Goal: Transaction & Acquisition: Purchase product/service

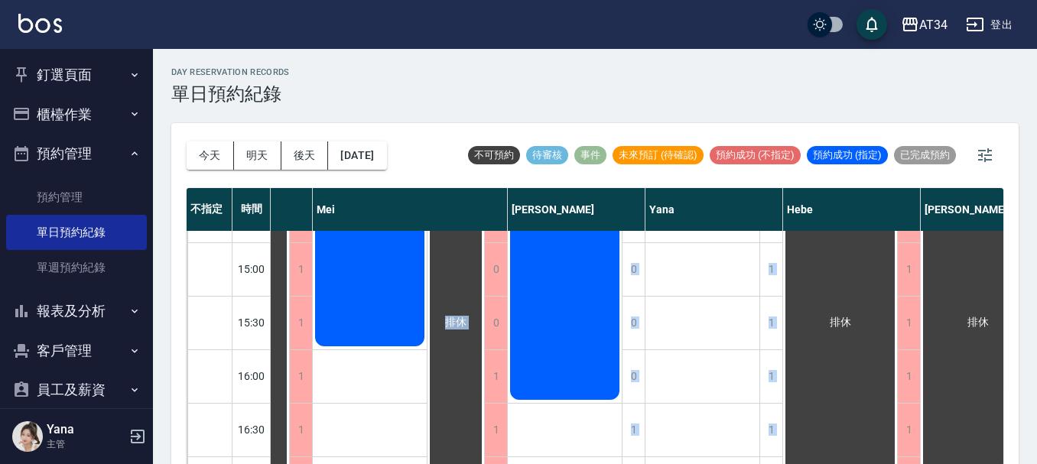
scroll to position [509, 796]
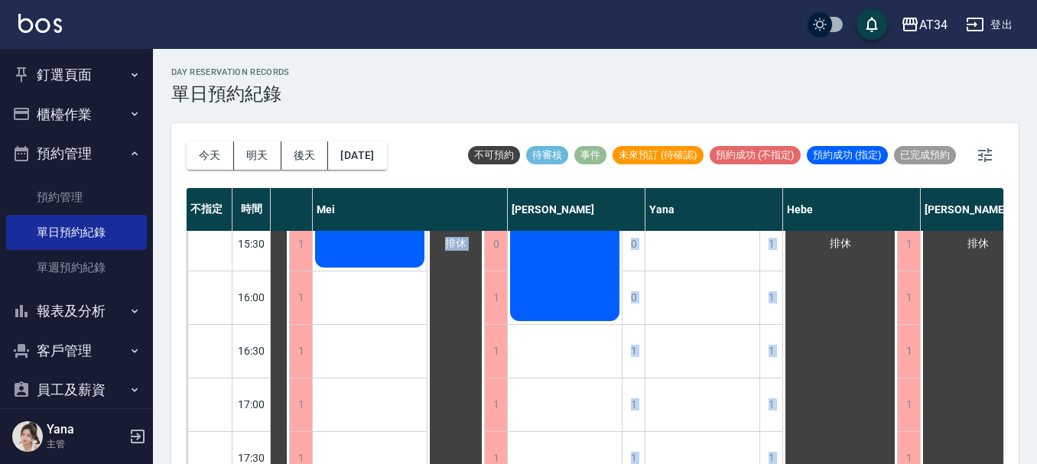
drag, startPoint x: 659, startPoint y: 454, endPoint x: 418, endPoint y: 448, distance: 241.8
click at [418, 448] on div "11:00 11:30 12:00 12:30 13:00 13:30 14:00 14:30 15:00 15:30 16:00 16:30 17:00 1…" at bounding box center [225, 217] width 1668 height 965
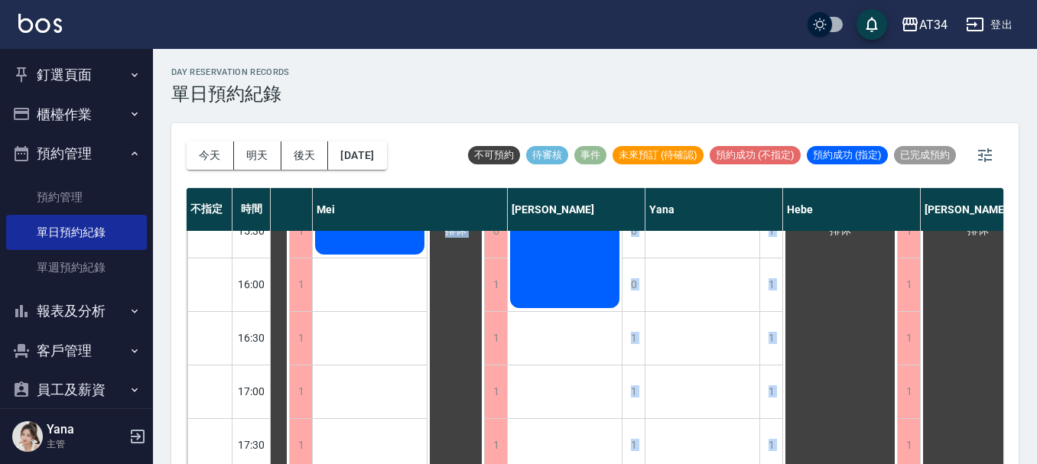
click at [750, 337] on div "葉雅琪" at bounding box center [703, 204] width 115 height 964
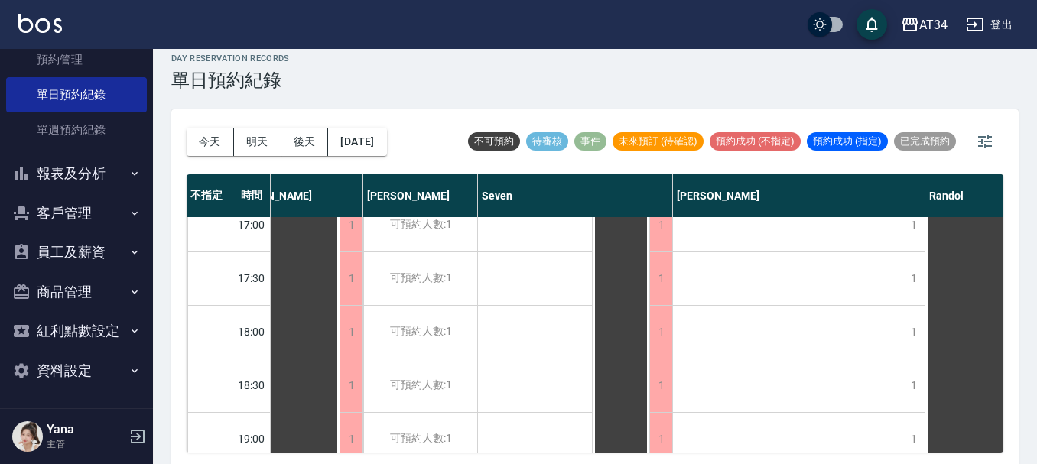
scroll to position [18, 0]
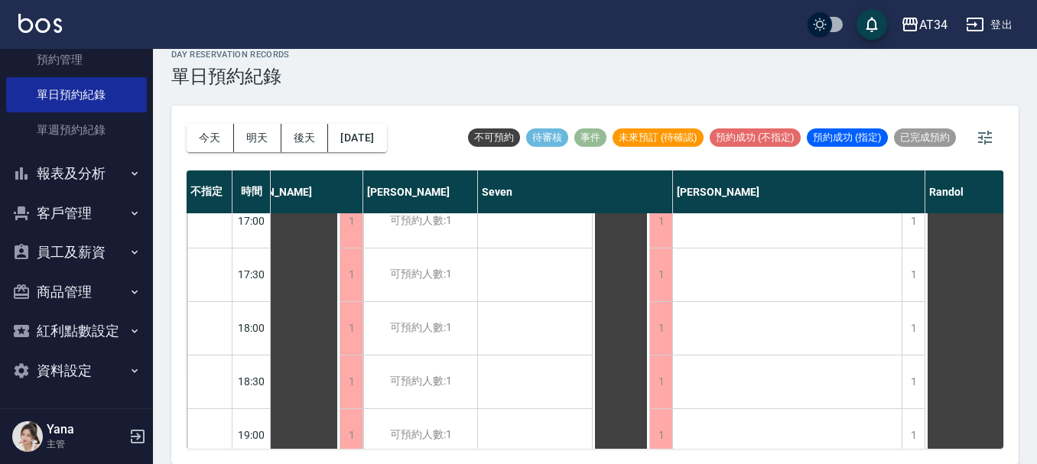
click at [591, 448] on div "不指定 時間 [PERSON_NAME] [PERSON_NAME] Seven [PERSON_NAME] [PERSON_NAME] 11:00 11:3…" at bounding box center [595, 310] width 817 height 278
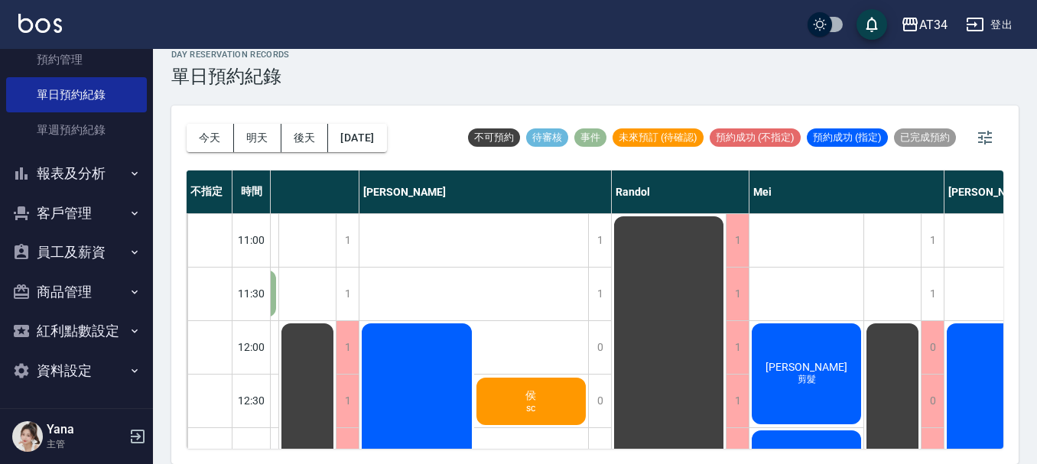
scroll to position [153, 359]
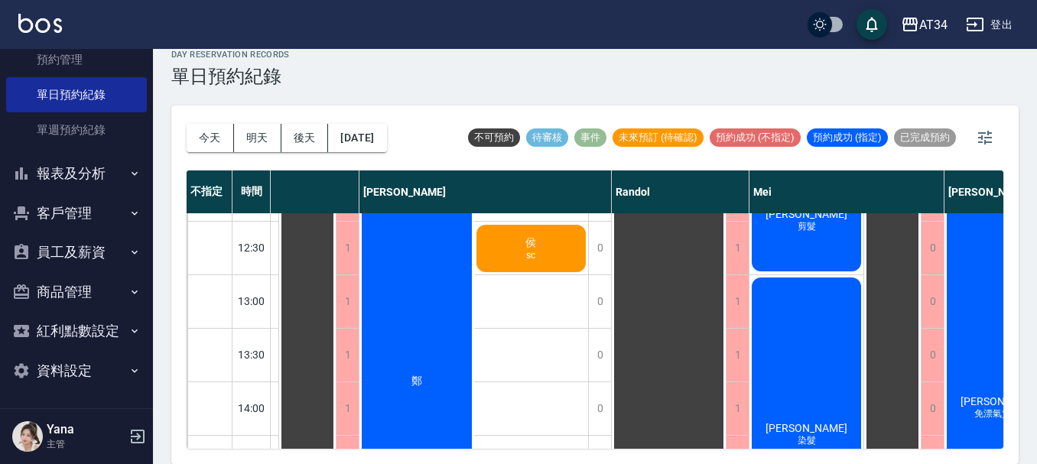
click at [557, 242] on div "侯 sc" at bounding box center [531, 249] width 115 height 52
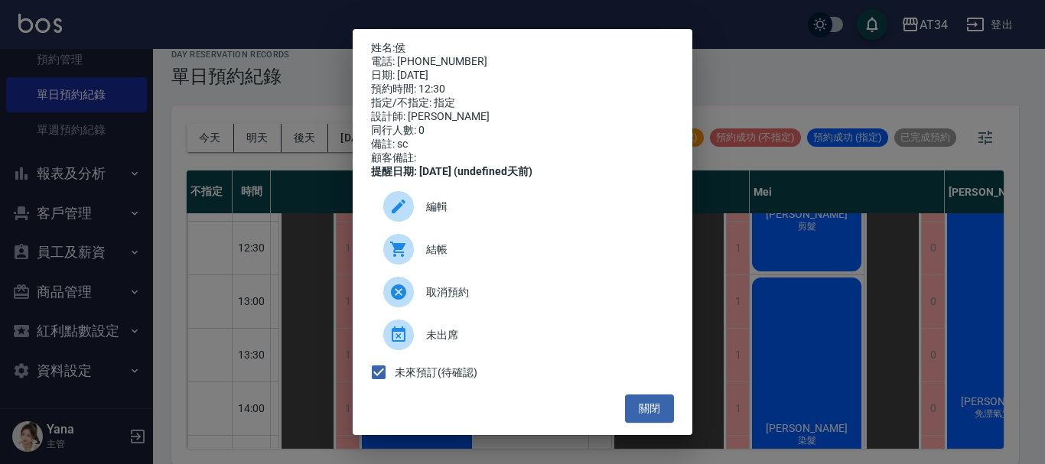
click at [903, 417] on div "姓名: 侯 電話: [PHONE_NUMBER] 日期: [DATE] 預約時間: 12:30 指定/不指定: 指定 設計師: [PERSON_NAME] 同…" at bounding box center [522, 232] width 1045 height 464
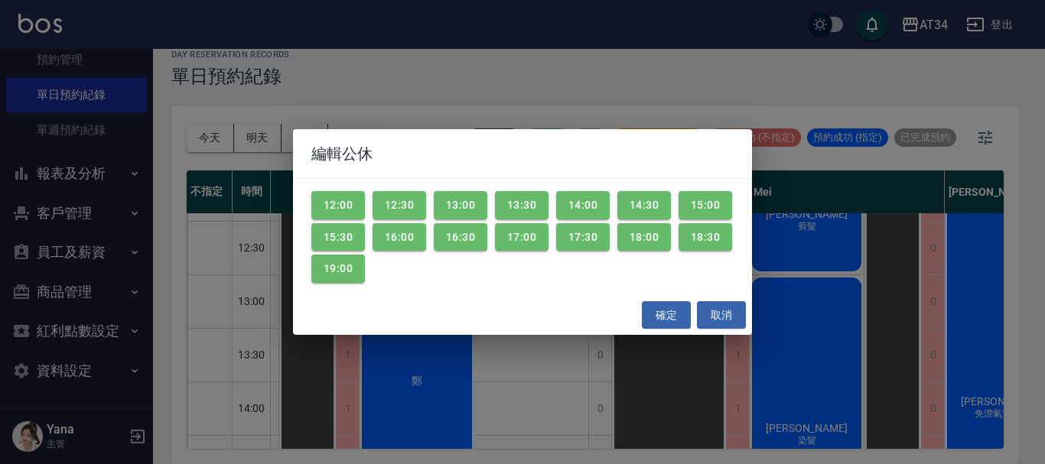
click at [714, 99] on div "編輯公休 12:00 12:30 13:00 13:30 14:00 14:30 15:00 15:30 16:00 16:30 17:00 17:30 18…" at bounding box center [522, 232] width 1045 height 464
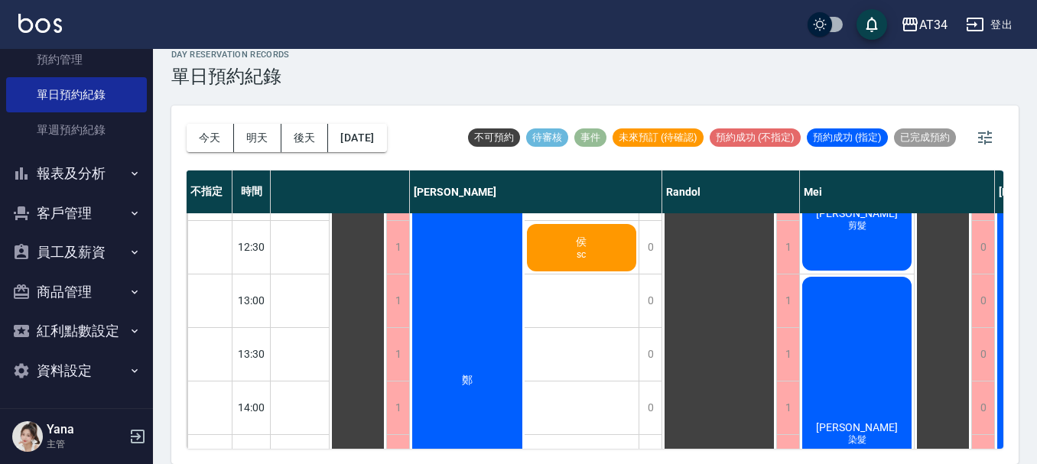
scroll to position [153, 308]
click at [597, 241] on div "侯 sc" at bounding box center [582, 249] width 115 height 52
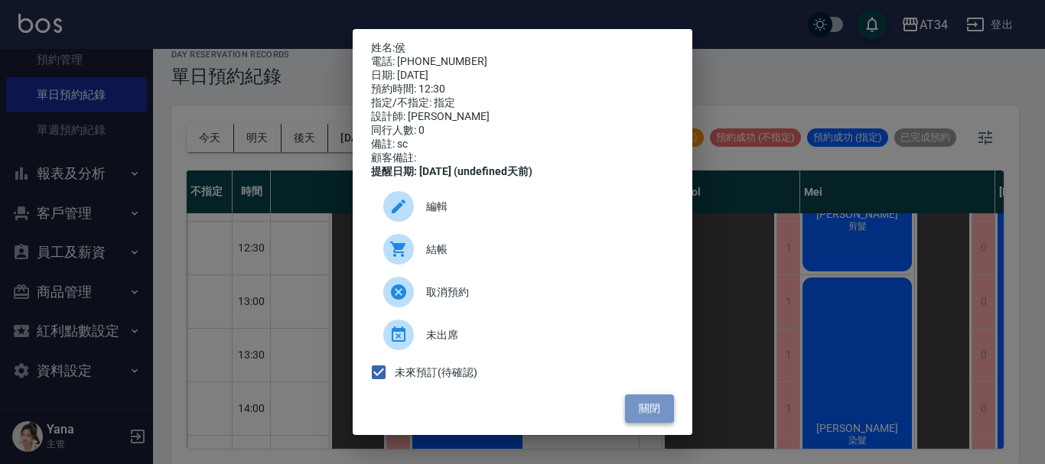
click at [632, 416] on button "關閉" at bounding box center [649, 409] width 49 height 28
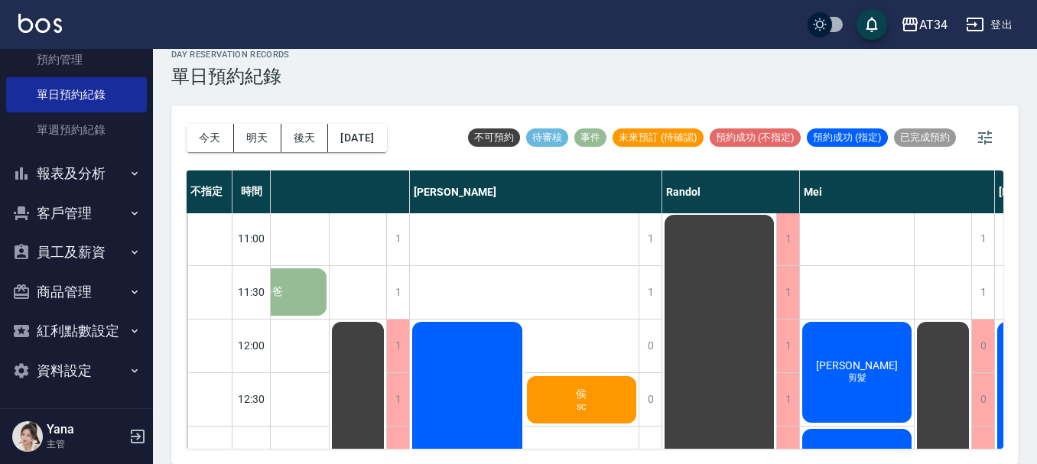
scroll to position [0, 308]
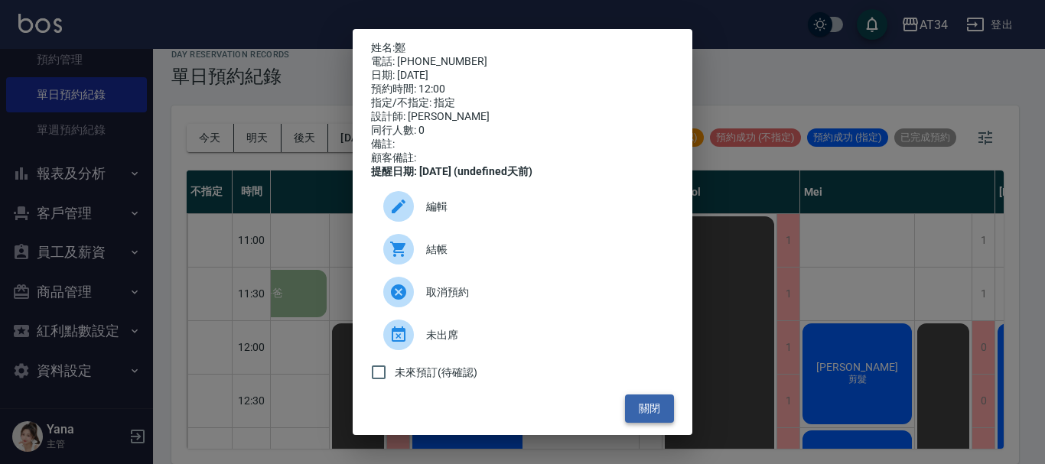
click at [644, 418] on button "關閉" at bounding box center [649, 409] width 49 height 28
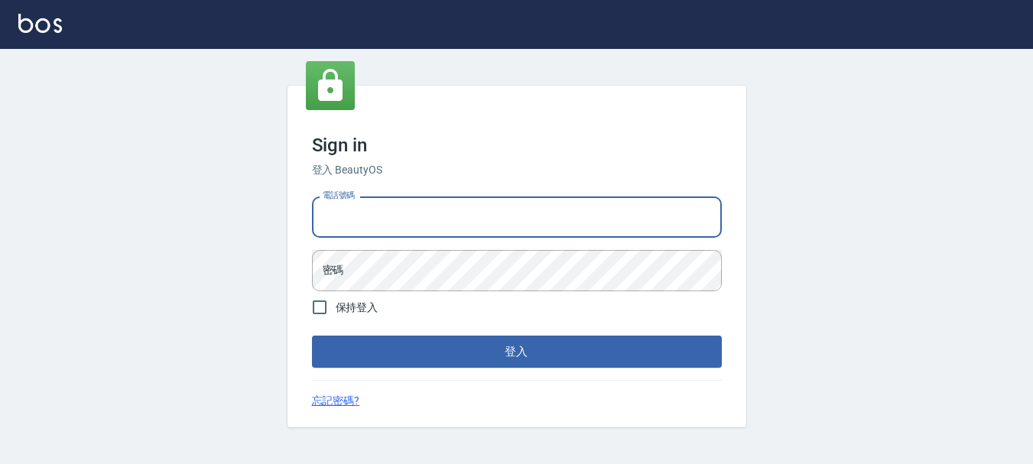
click at [623, 219] on input "電話號碼" at bounding box center [517, 217] width 410 height 41
type input "0989752772"
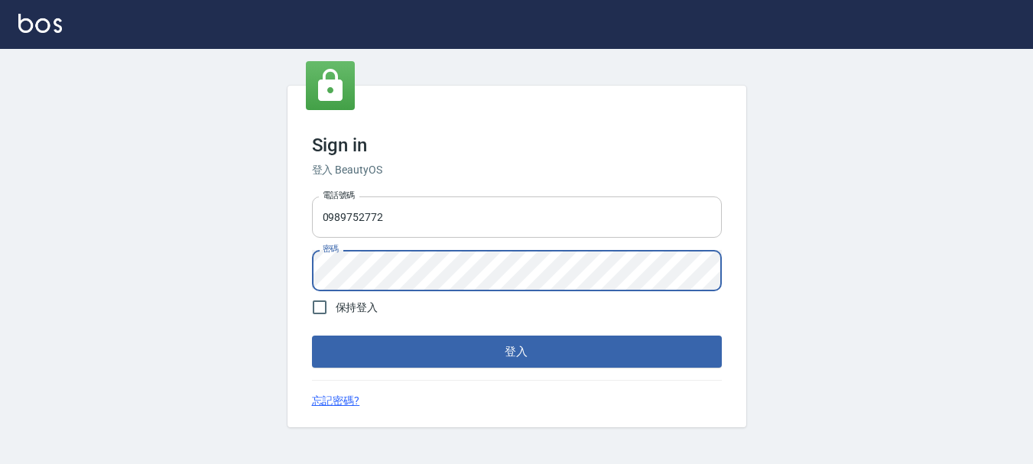
click at [312, 336] on button "登入" at bounding box center [517, 352] width 410 height 32
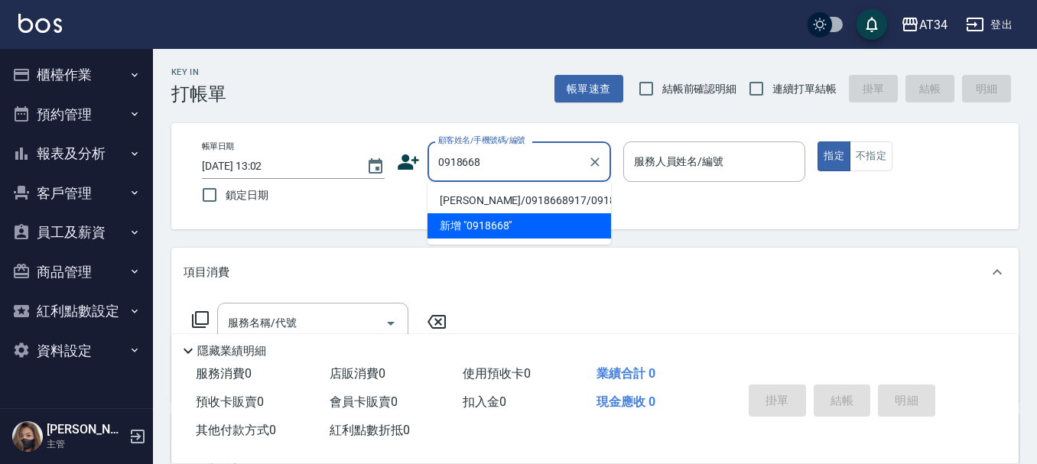
click at [497, 186] on ul "石靜瑜/0918668917/0918668917 新增 "0918668"" at bounding box center [520, 213] width 184 height 63
click at [499, 197] on li "石靜瑜/0918668917/0918668917" at bounding box center [520, 200] width 184 height 25
type input "石靜瑜/0918668917/0918668917"
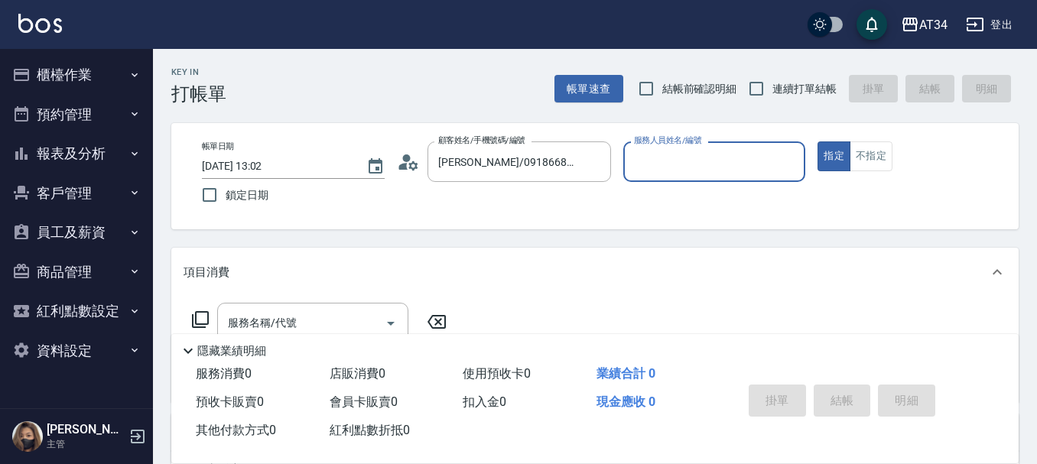
type input "Wendy-02"
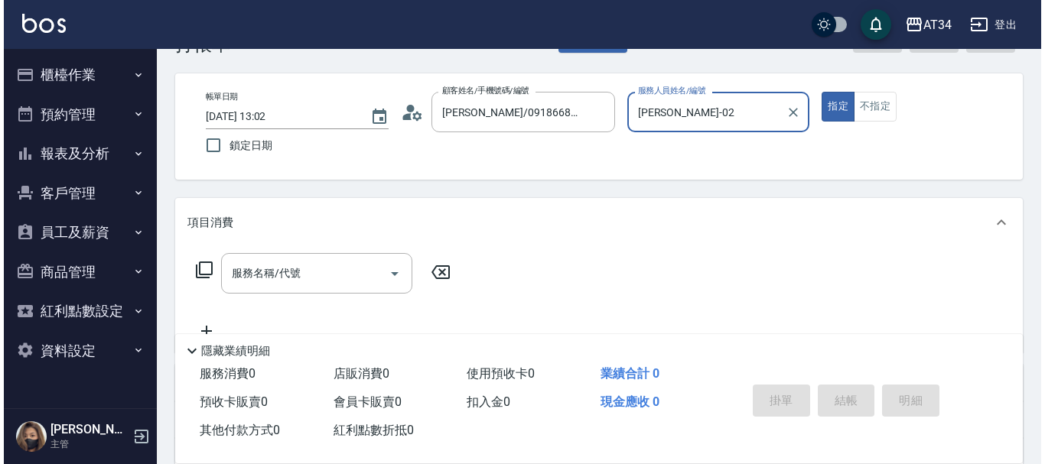
scroll to position [76, 0]
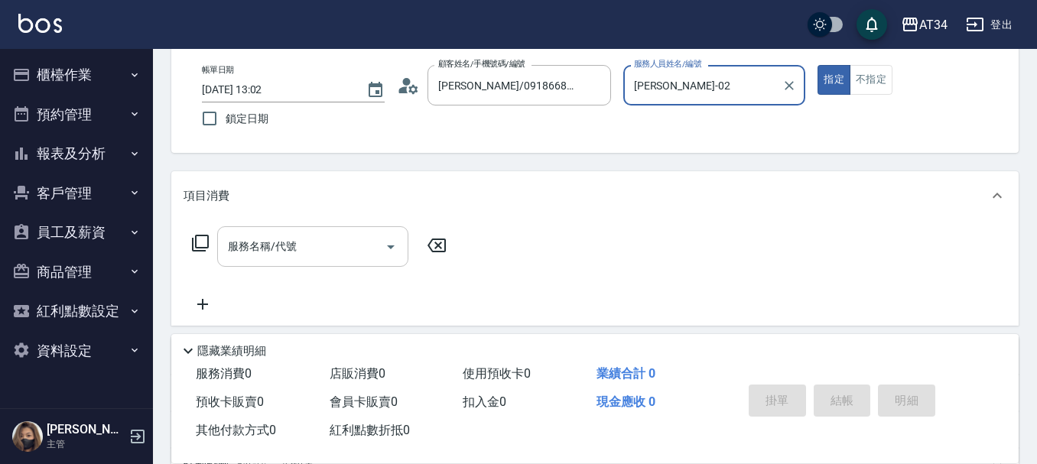
click at [347, 234] on input "服務名稱/代號" at bounding box center [301, 246] width 155 height 27
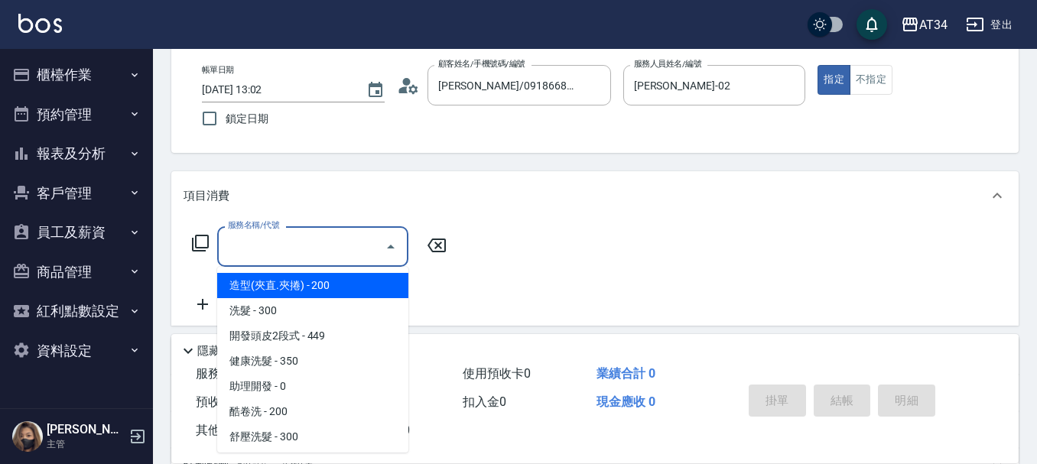
click at [197, 244] on icon at bounding box center [200, 243] width 18 height 18
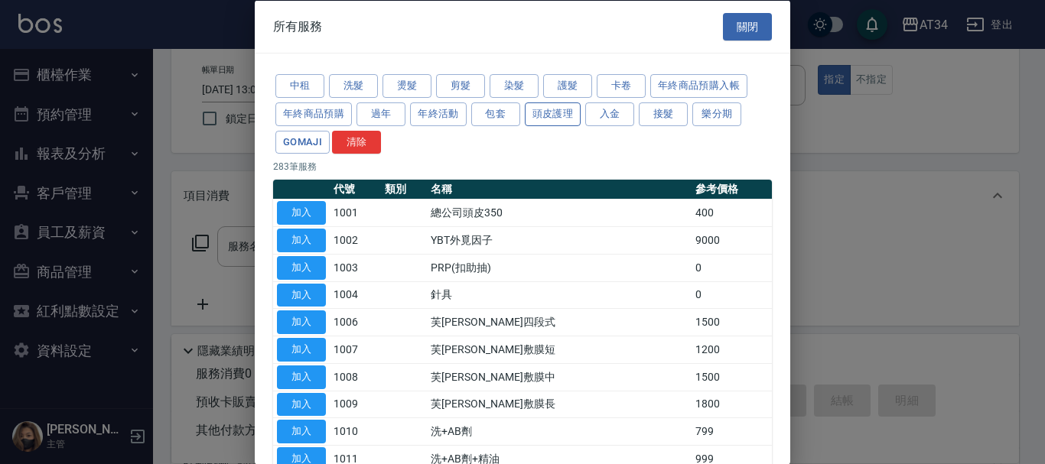
drag, startPoint x: 537, startPoint y: 108, endPoint x: 548, endPoint y: 111, distance: 11.9
click at [538, 108] on button "頭皮護理" at bounding box center [553, 114] width 57 height 24
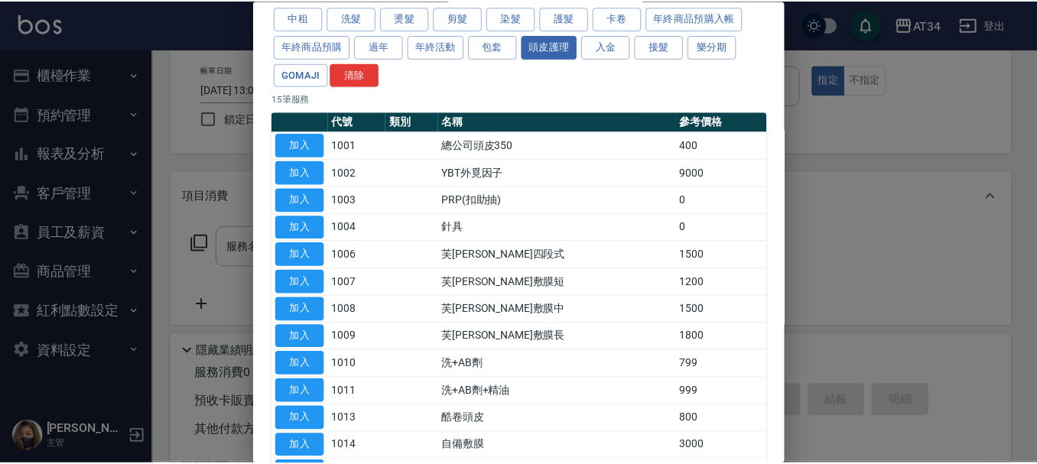
scroll to position [153, 0]
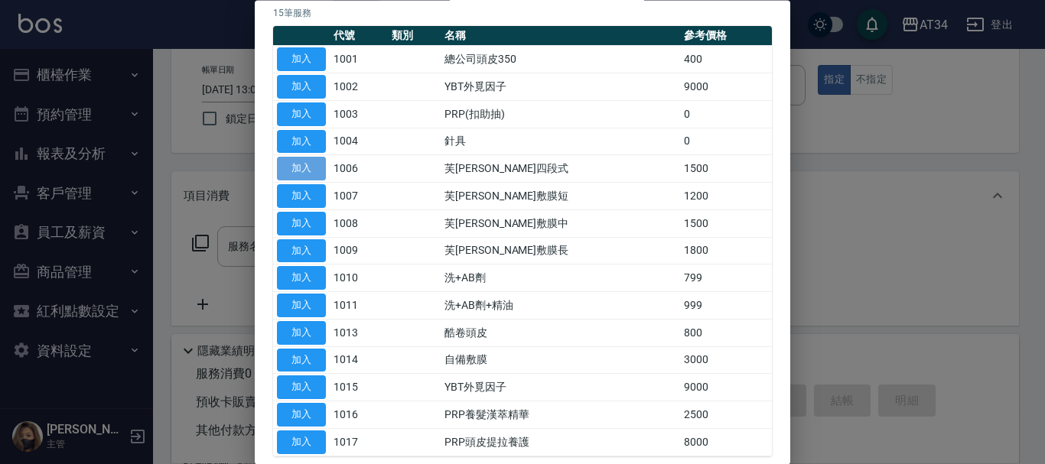
click at [296, 158] on button "加入" at bounding box center [301, 170] width 49 height 24
type input "芙米勒四段式(1006)"
type input "150"
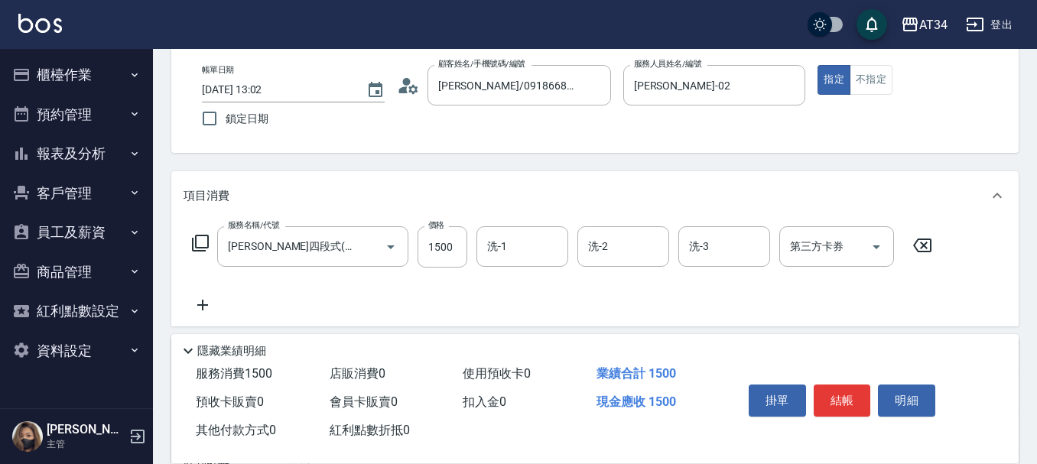
click at [487, 275] on div "服務名稱/代號 芙米勒四段式(1006) 服務名稱/代號 價格 1500 價格 洗-1 洗-1 洗-2 洗-2 洗-3 洗-3 第三方卡券 第三方卡券" at bounding box center [563, 270] width 758 height 88
drag, startPoint x: 439, startPoint y: 240, endPoint x: 480, endPoint y: 142, distance: 106.3
click at [438, 240] on input "1500" at bounding box center [443, 246] width 50 height 41
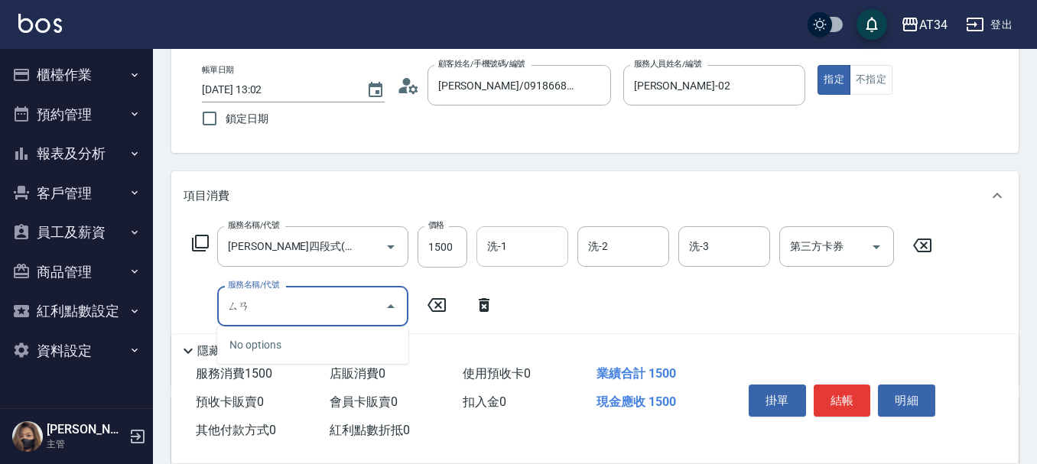
type input "三"
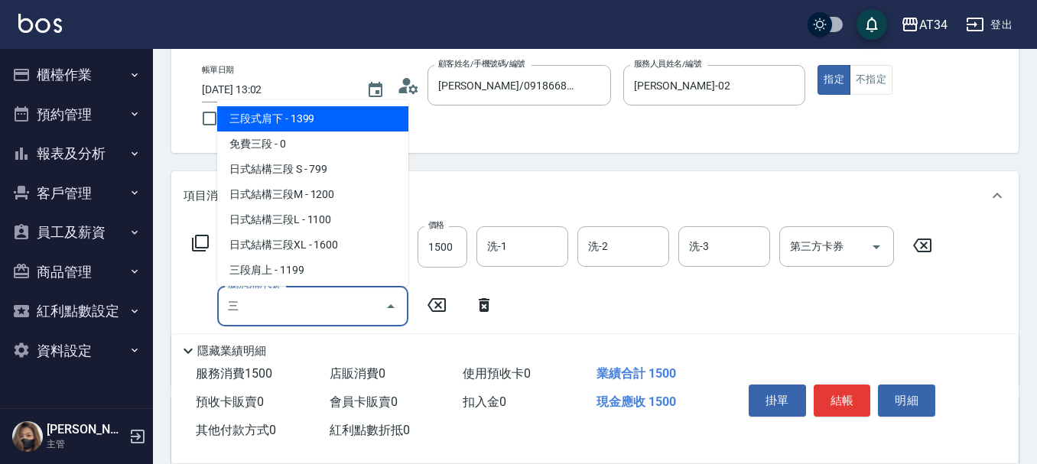
click at [266, 169] on span "日式結構三段 S - 799" at bounding box center [312, 169] width 191 height 25
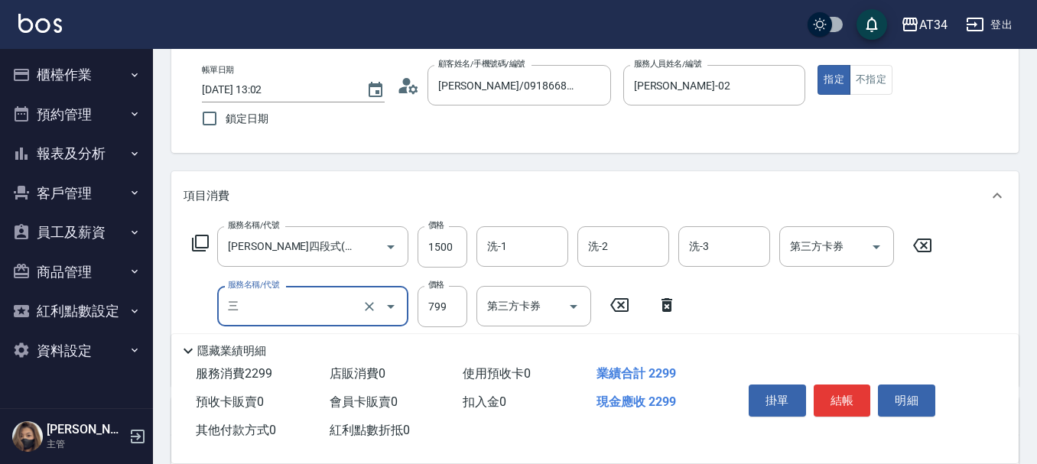
type input "220"
type input "日式結構三段 S(625)"
click at [441, 298] on input "799" at bounding box center [443, 306] width 50 height 41
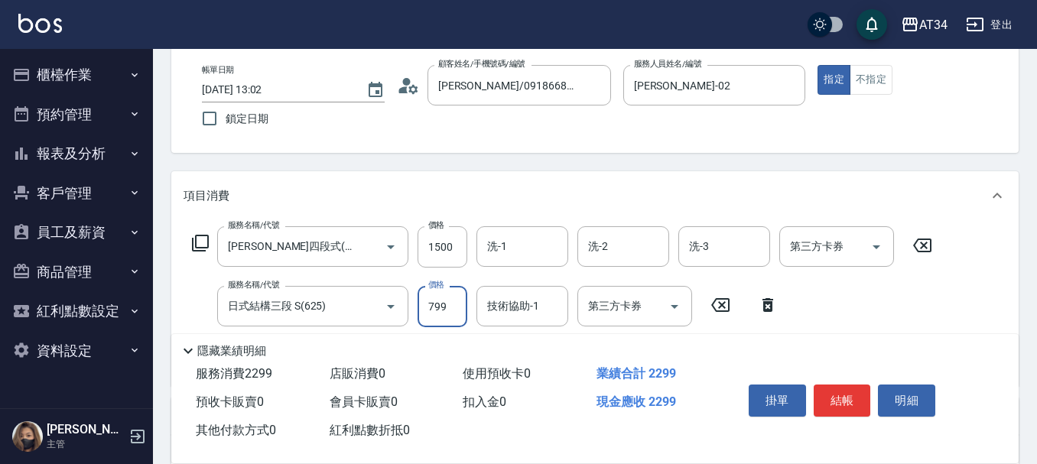
type input "150"
type input "11"
type input "160"
type input "110"
type input "260"
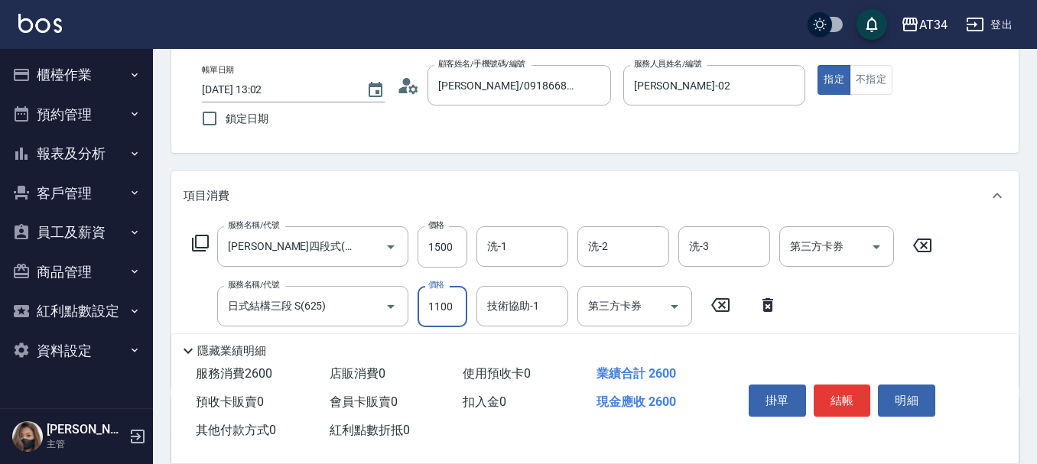
type input "1100"
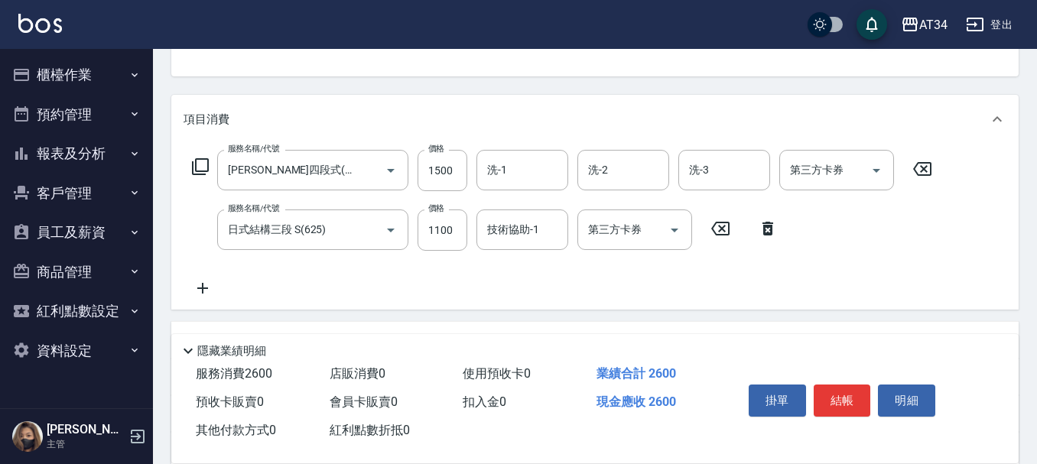
click at [207, 278] on div "服務名稱/代號 芙米勒四段式(1006) 服務名稱/代號 價格 1500 價格 洗-1 洗-1 洗-2 洗-2 洗-3 洗-3 第三方卡券 第三方卡券 服務名…" at bounding box center [563, 224] width 758 height 148
click at [207, 294] on icon at bounding box center [203, 288] width 38 height 18
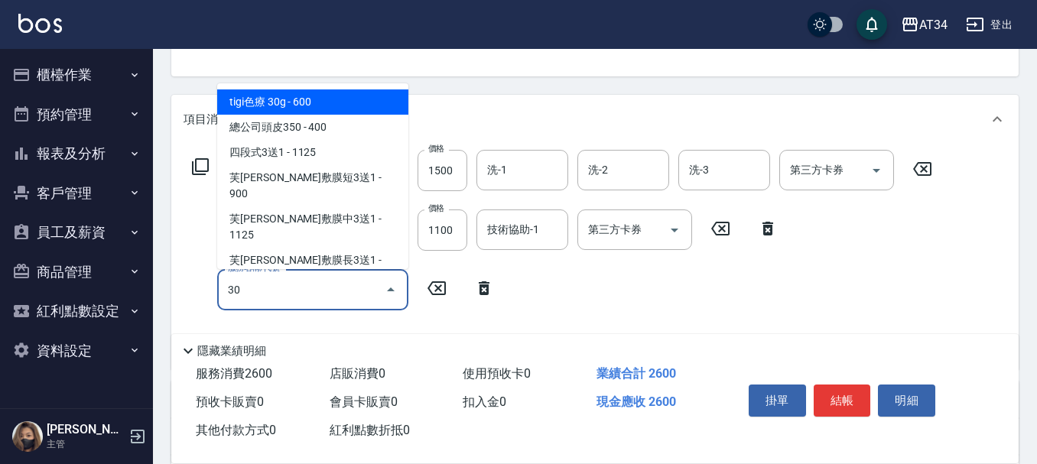
type input "301"
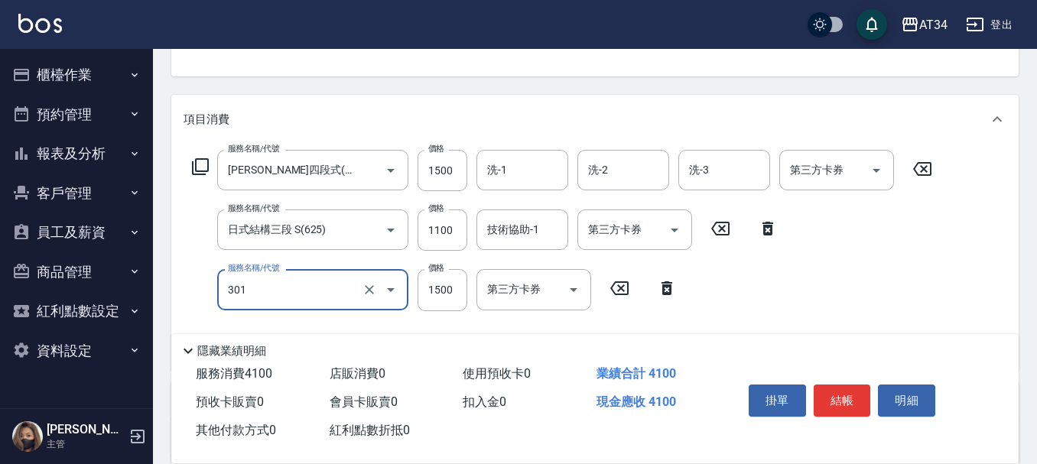
type input "410"
type input "燙髮(301)"
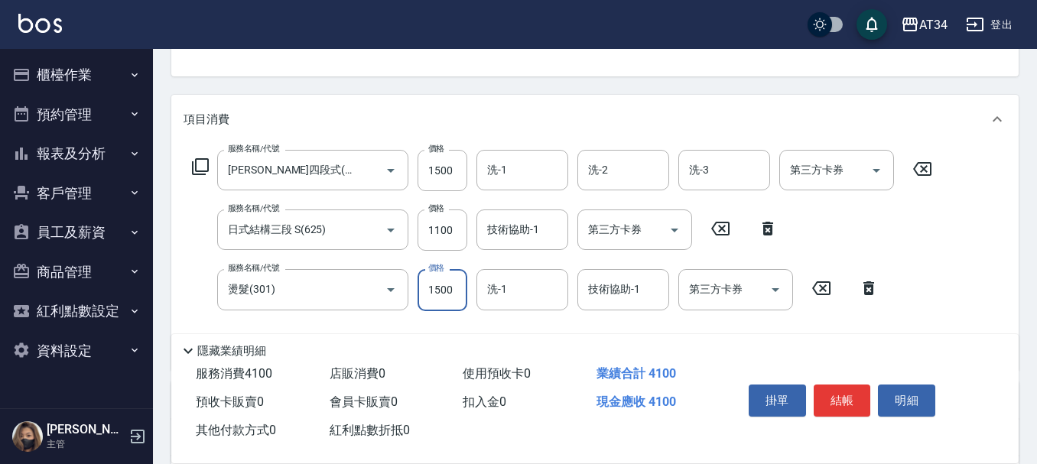
type input "3"
type input "260"
type input "330"
type input "290"
type input "3300"
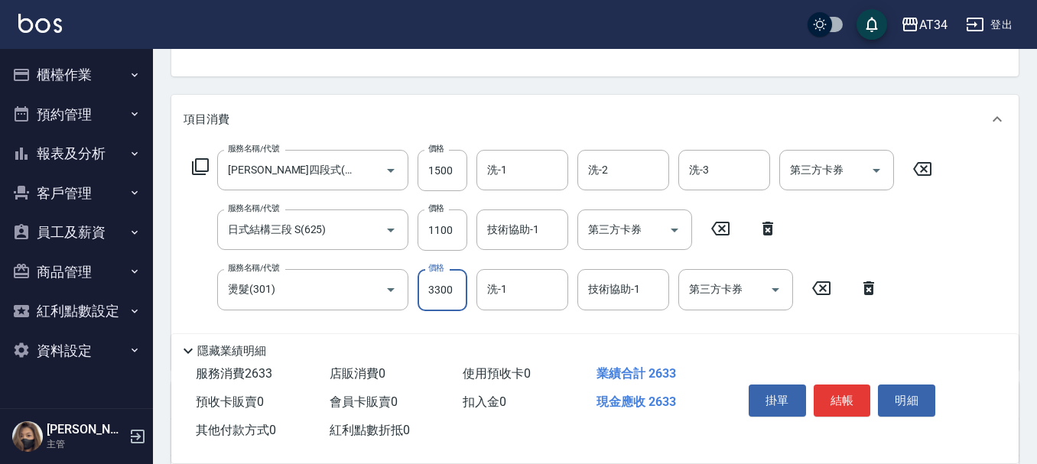
type input "590"
type input "3300"
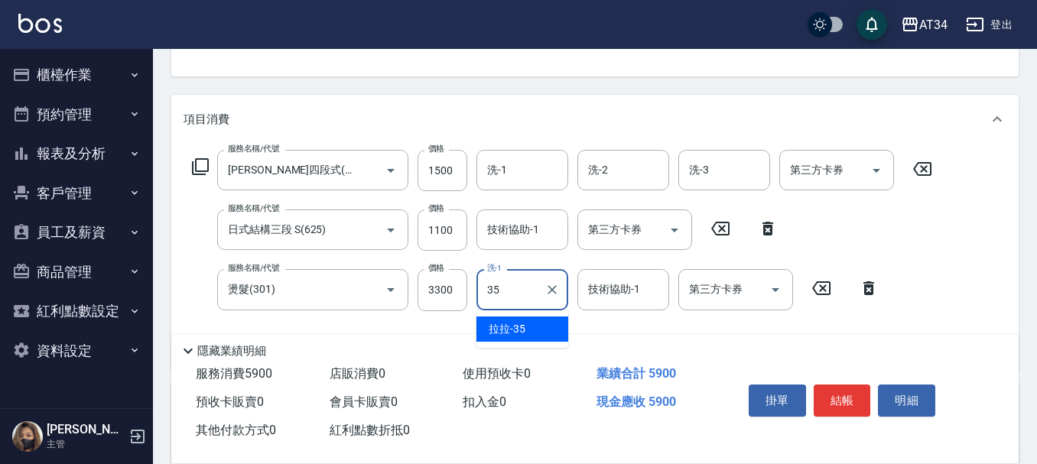
type input "3"
type input "0"
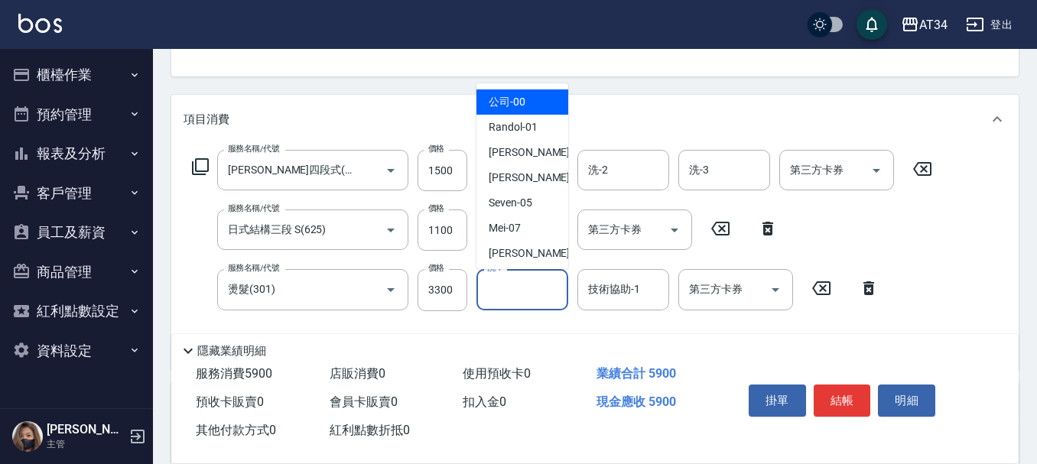
type input "公司-00"
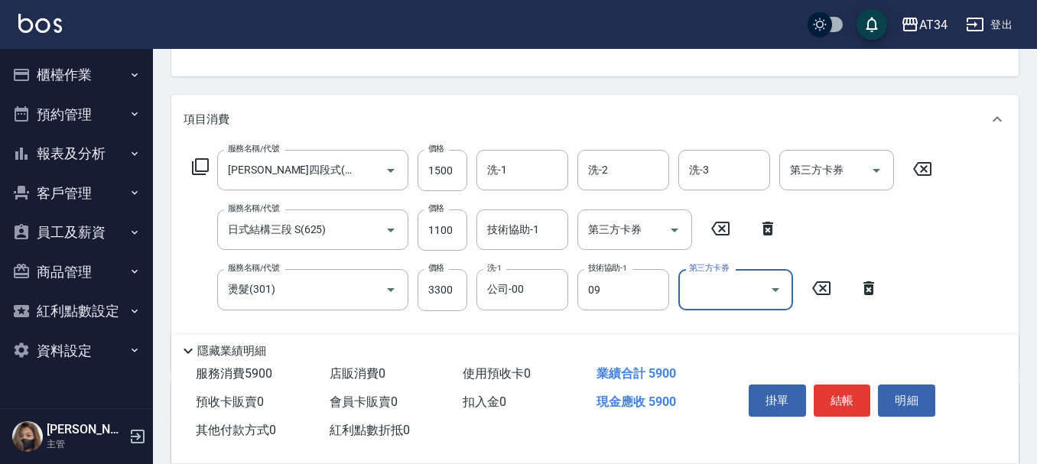
type input "Yana-09"
click at [556, 293] on icon "Clear" at bounding box center [552, 289] width 9 height 9
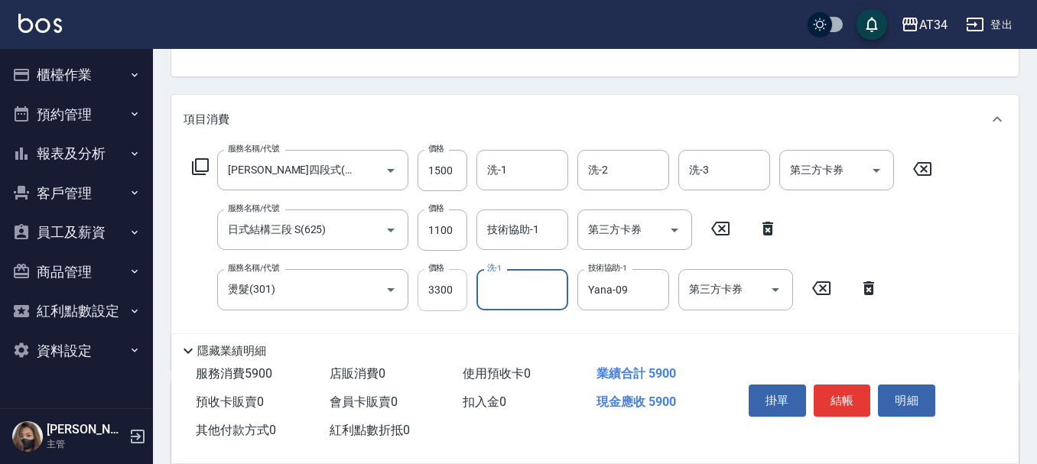
click at [457, 275] on input "3300" at bounding box center [443, 289] width 50 height 41
click at [850, 334] on div "隱藏業績明細" at bounding box center [595, 347] width 848 height 26
click at [426, 180] on input "1500" at bounding box center [443, 170] width 50 height 41
type input "1"
type input "440"
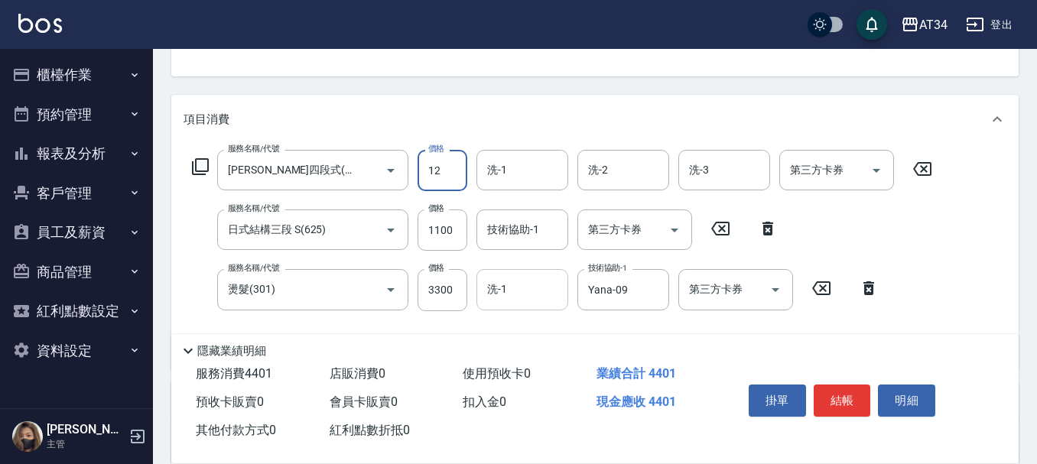
type input "120"
type input "450"
type input "1200"
type input "560"
type input "1200"
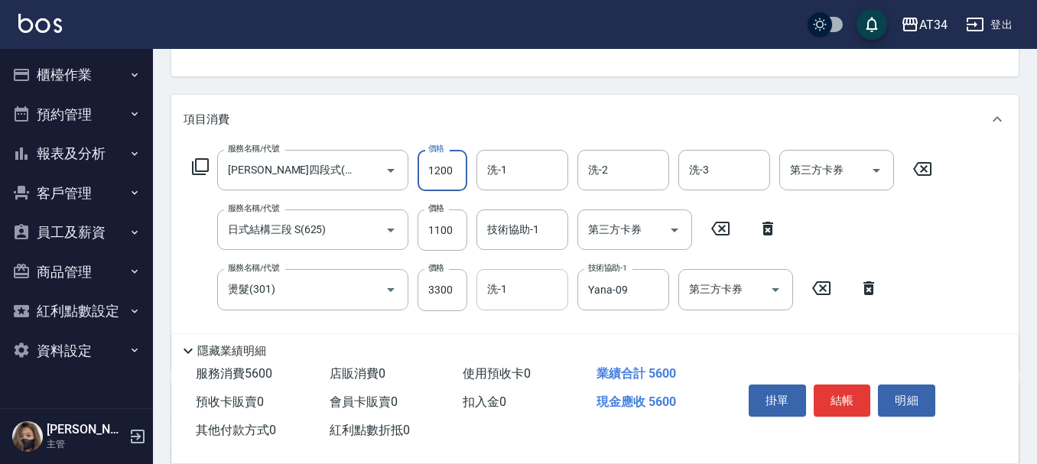
click at [877, 395] on div "掛單 結帳 明細" at bounding box center [843, 403] width 200 height 48
click at [845, 399] on button "結帳" at bounding box center [842, 401] width 57 height 32
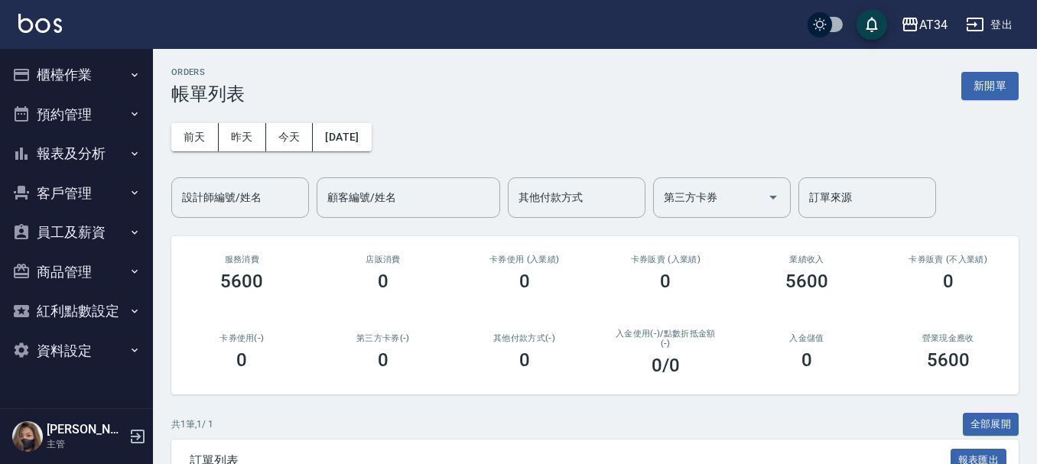
click at [41, 76] on button "櫃檯作業" at bounding box center [76, 75] width 141 height 40
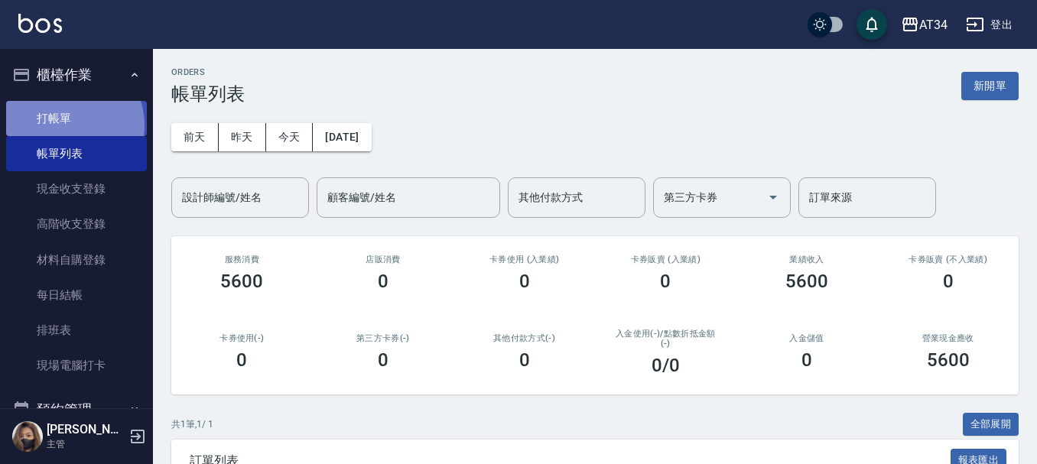
click at [67, 125] on link "打帳單" at bounding box center [76, 118] width 141 height 35
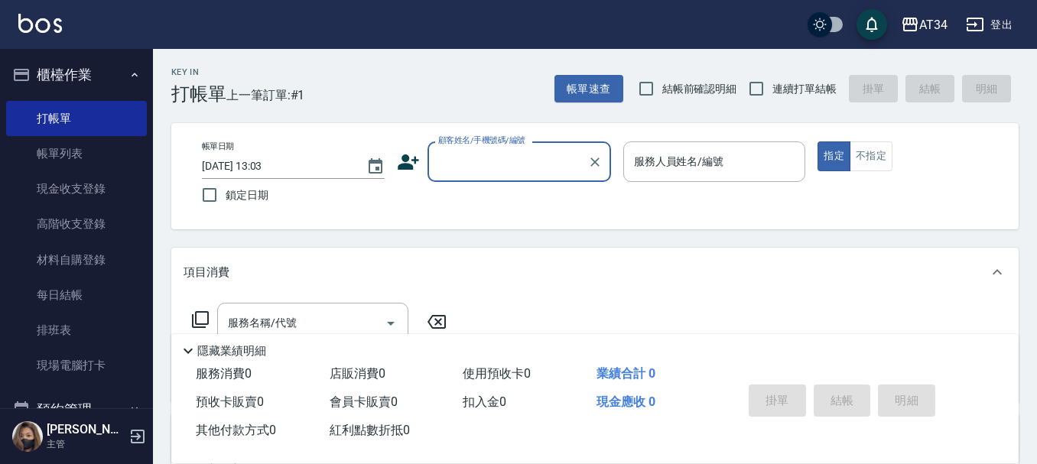
click at [419, 158] on icon at bounding box center [408, 162] width 23 height 23
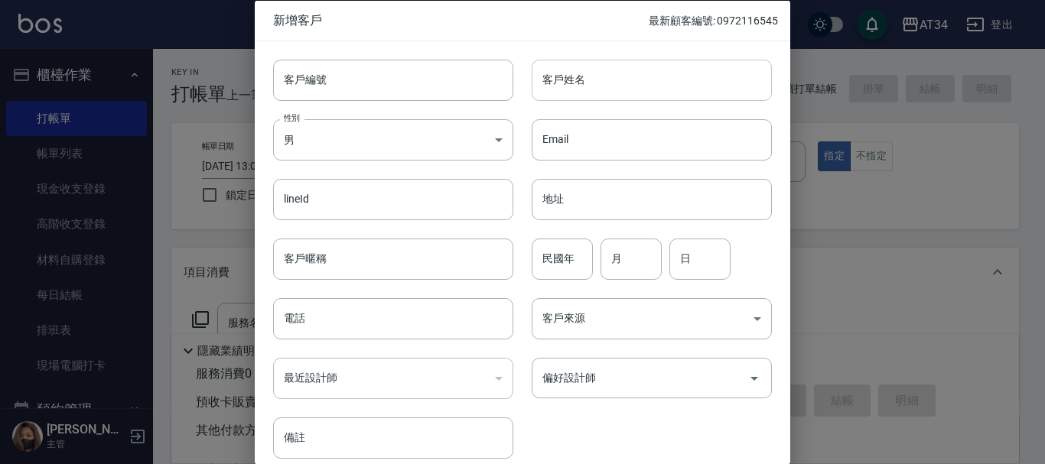
click at [614, 86] on input "客戶姓名" at bounding box center [652, 79] width 240 height 41
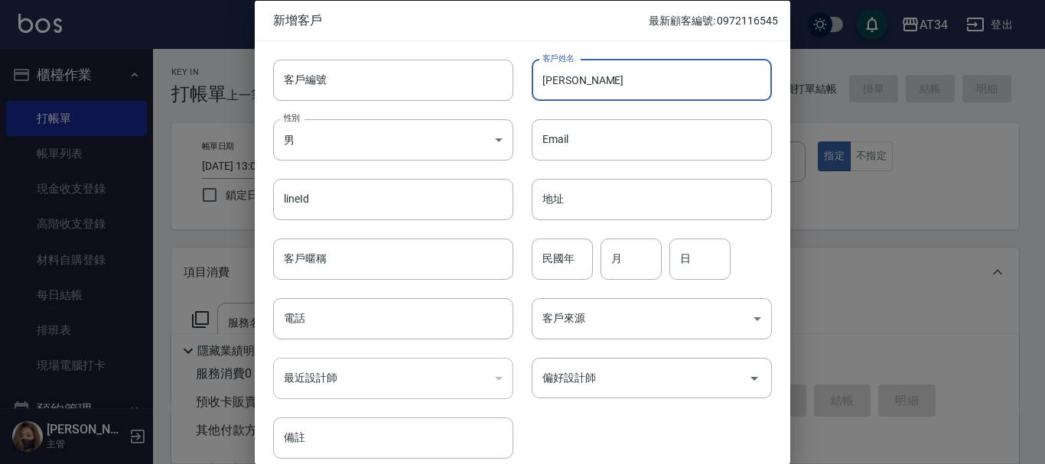
type input "吳亞璇"
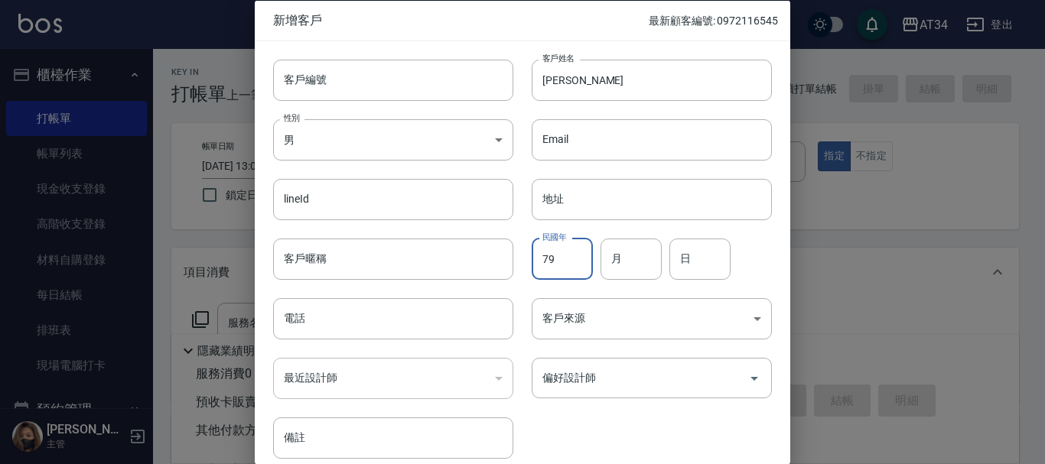
type input "79"
type input "10"
type input "07"
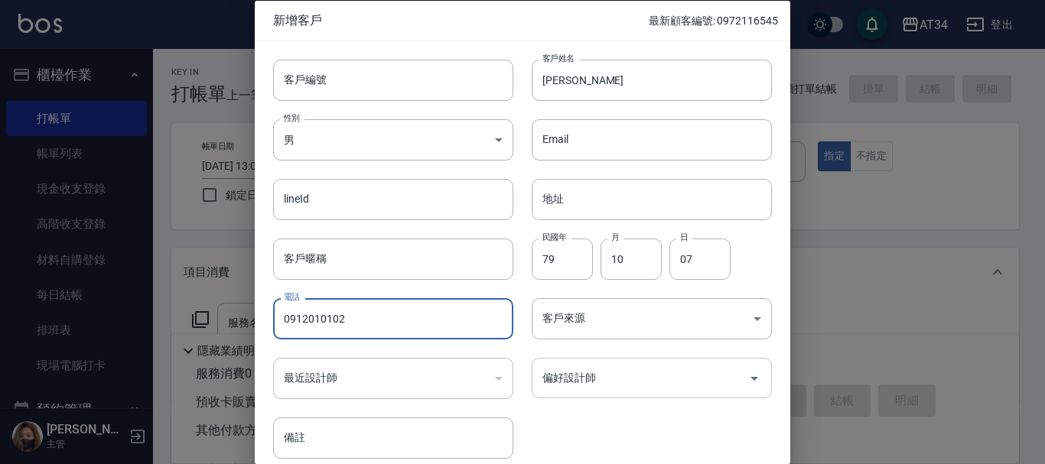
type input "0912010102"
click at [645, 390] on input "偏好設計師" at bounding box center [640, 378] width 203 height 27
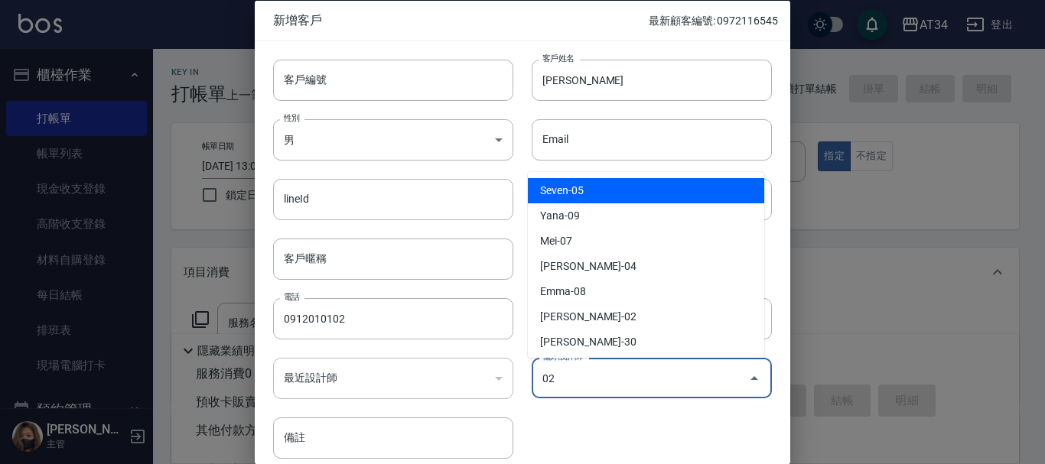
type input "[PERSON_NAME]"
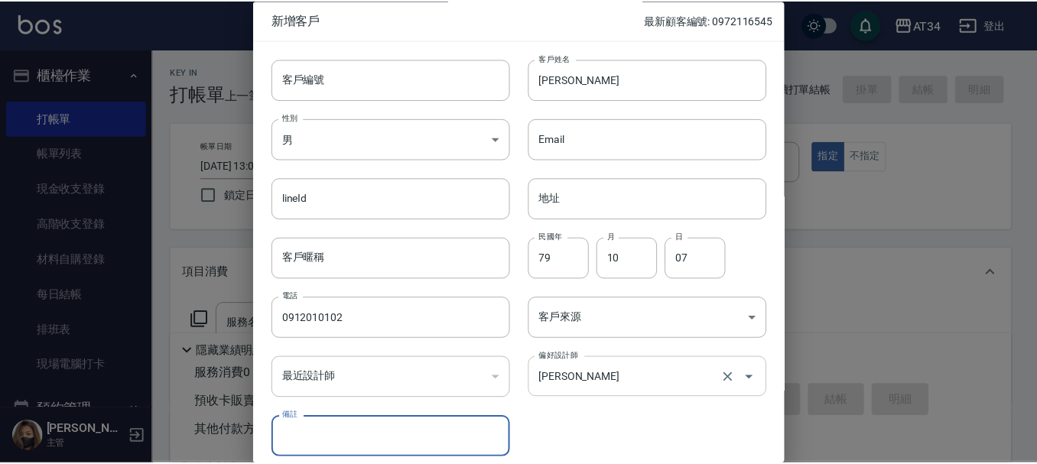
scroll to position [66, 0]
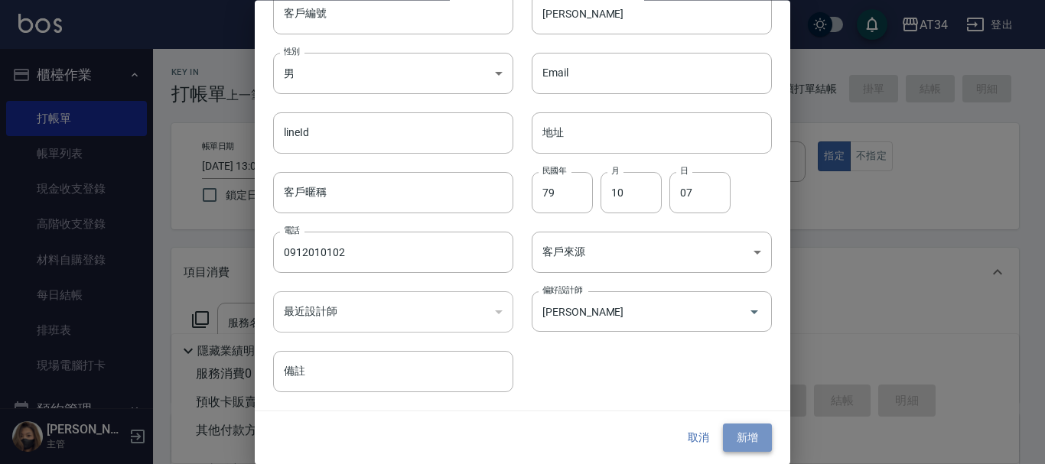
click at [744, 439] on button "新增" at bounding box center [747, 439] width 49 height 28
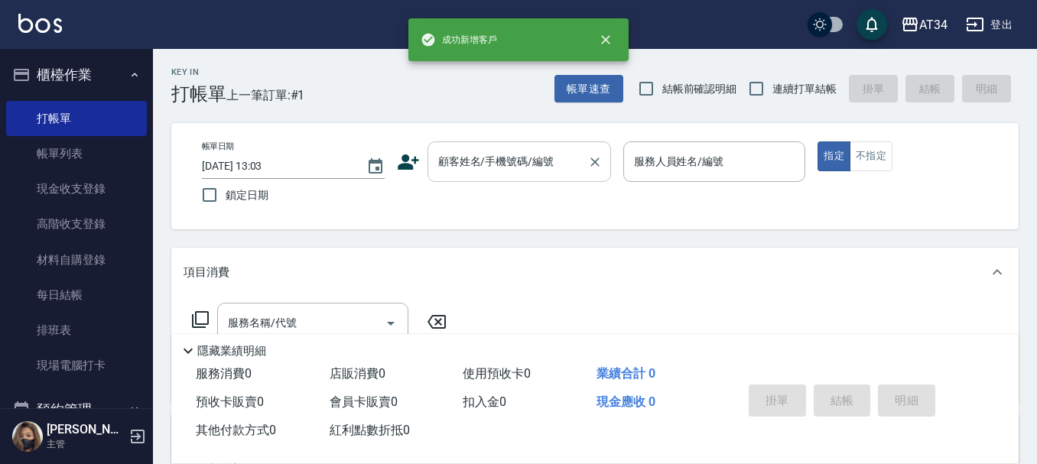
click at [542, 148] on div "顧客姓名/手機號碼/編號" at bounding box center [520, 162] width 184 height 41
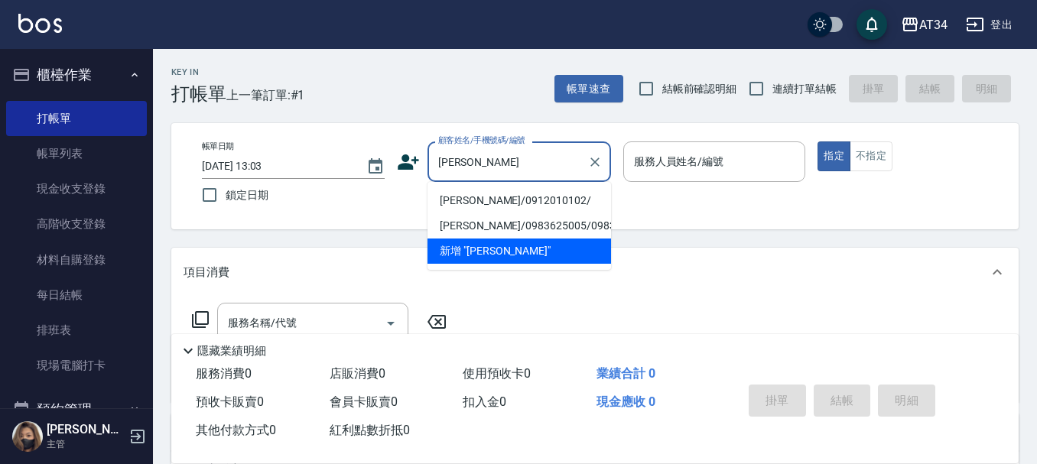
click at [514, 188] on li "吳亞璇/0912010102/" at bounding box center [520, 200] width 184 height 25
type input "吳亞璇/0912010102/"
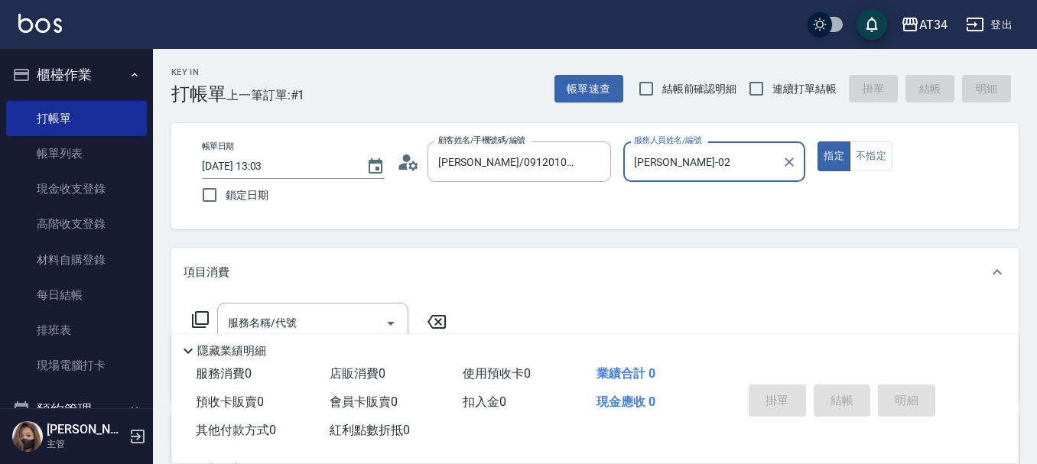
type input "Wendy-02"
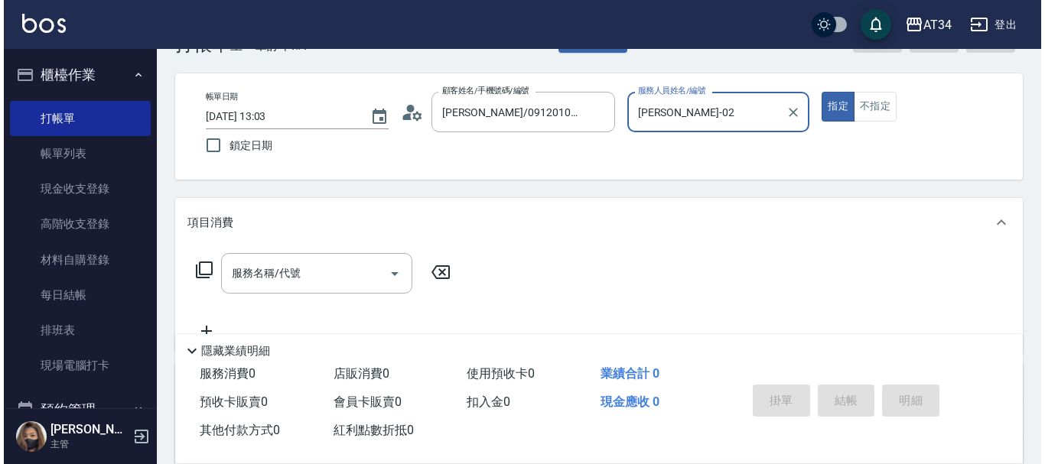
scroll to position [76, 0]
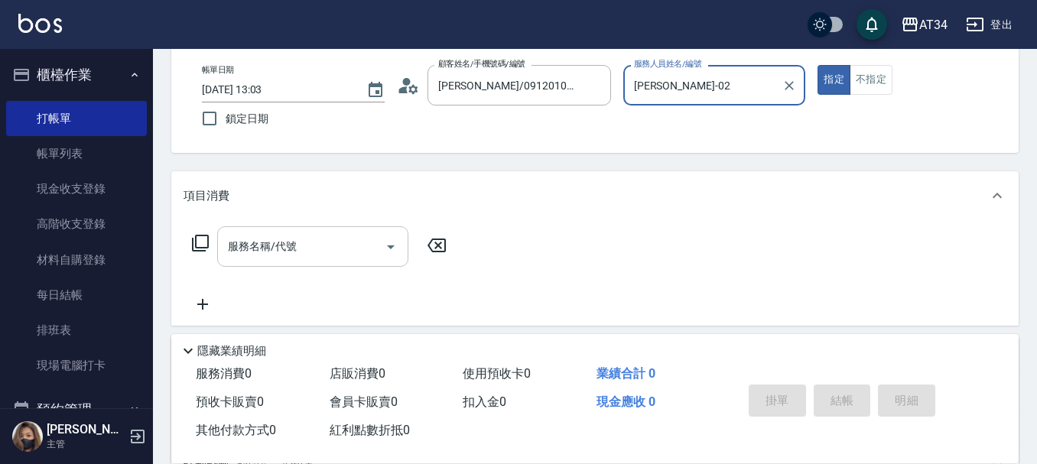
click at [304, 243] on input "服務名稱/代號" at bounding box center [301, 246] width 155 height 27
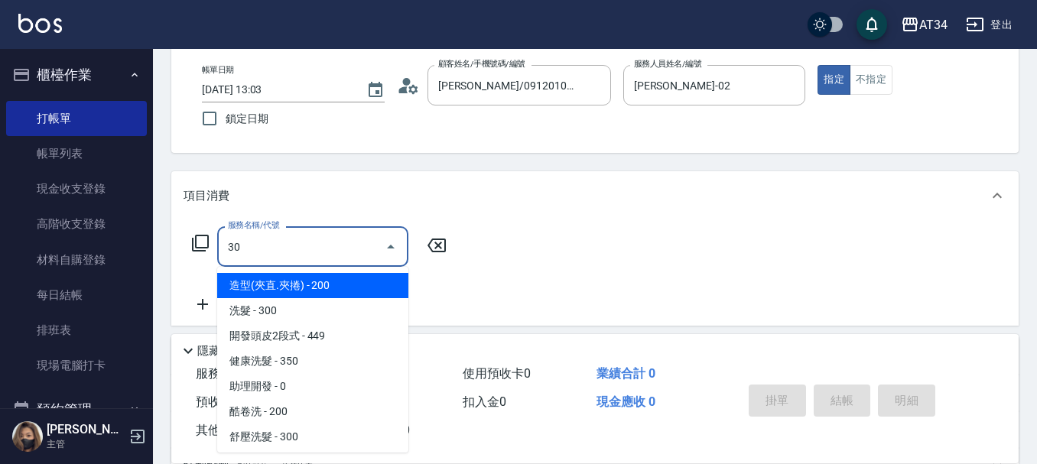
type input "301"
type input "150"
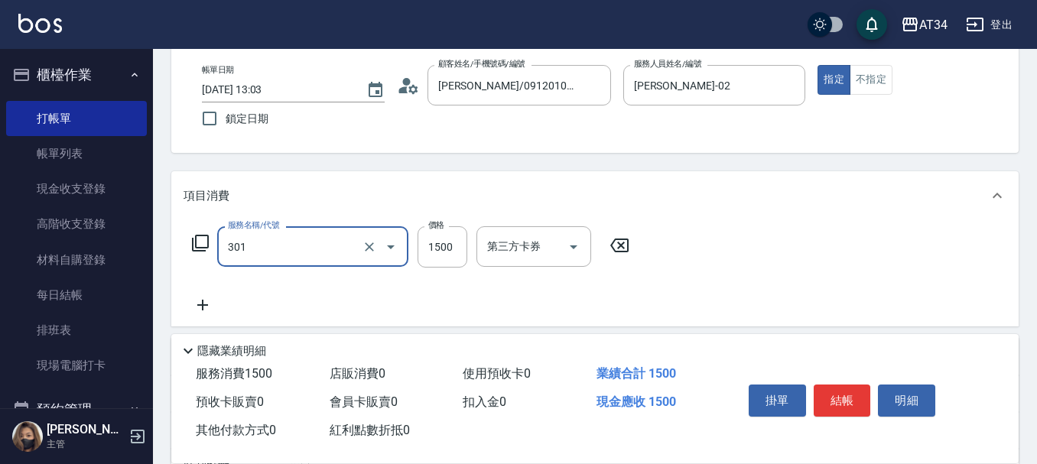
type input "燙髮(301)"
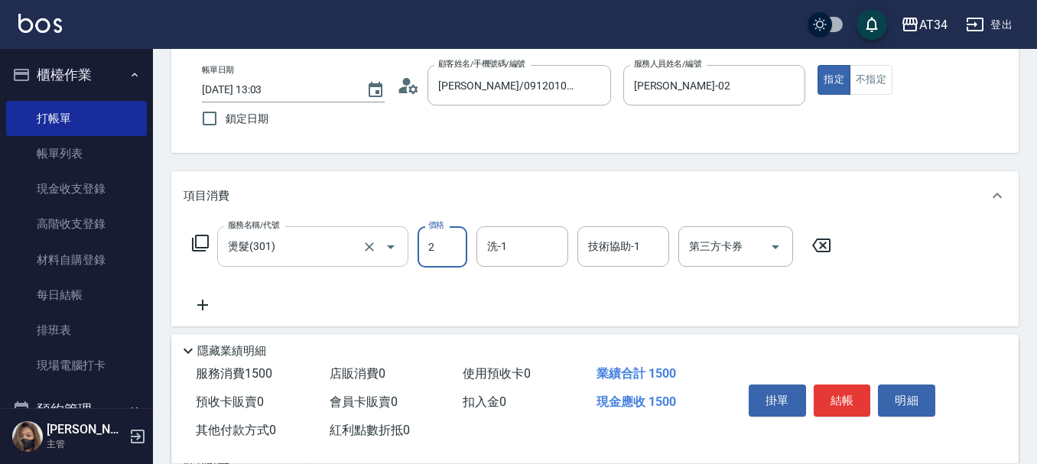
type input "23"
type input "20"
type input "230"
type input "2300"
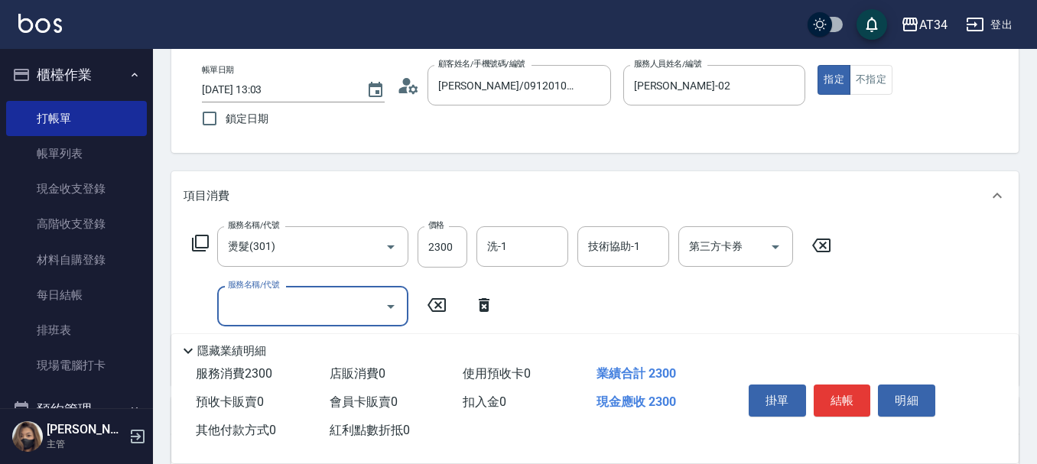
click at [204, 236] on icon at bounding box center [200, 243] width 17 height 17
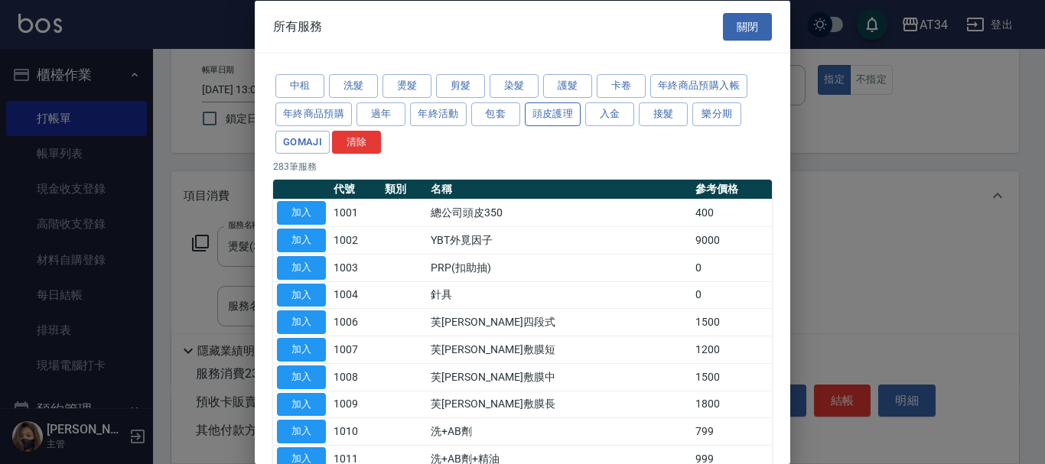
click at [556, 112] on button "頭皮護理" at bounding box center [553, 114] width 57 height 24
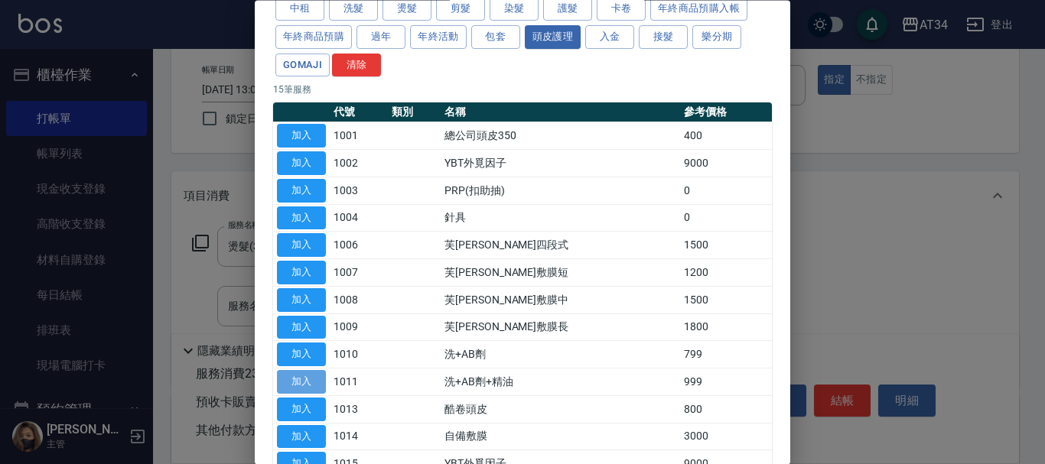
click at [304, 376] on button "加入" at bounding box center [301, 383] width 49 height 24
type input "320"
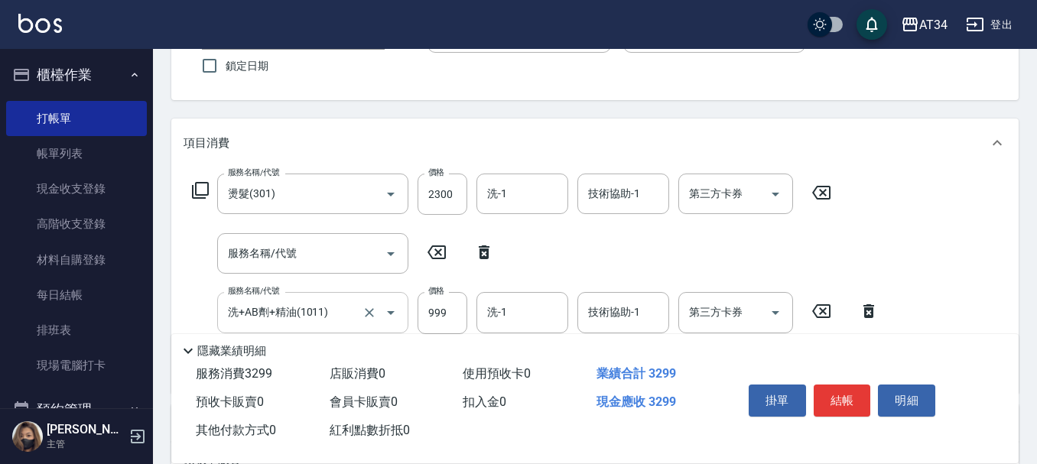
scroll to position [153, 0]
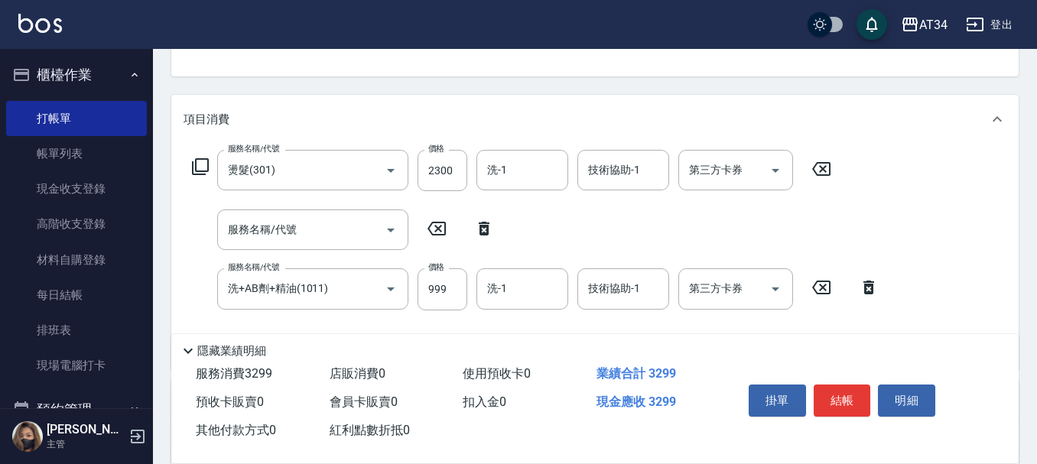
click at [481, 226] on icon at bounding box center [484, 229] width 11 height 14
type input "洗+AB劑+精油(1011)"
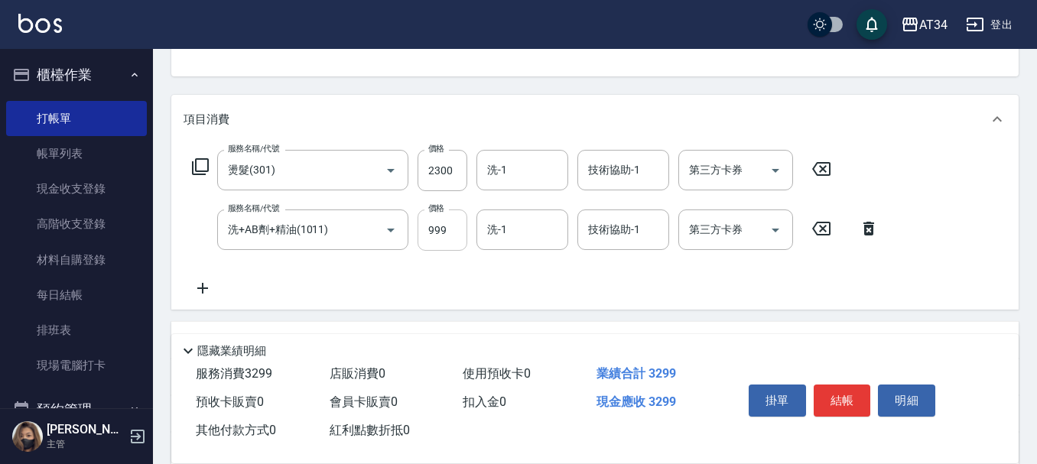
click at [449, 233] on input "999" at bounding box center [443, 230] width 50 height 41
type input "7"
type input "230"
type input "799"
type input "300"
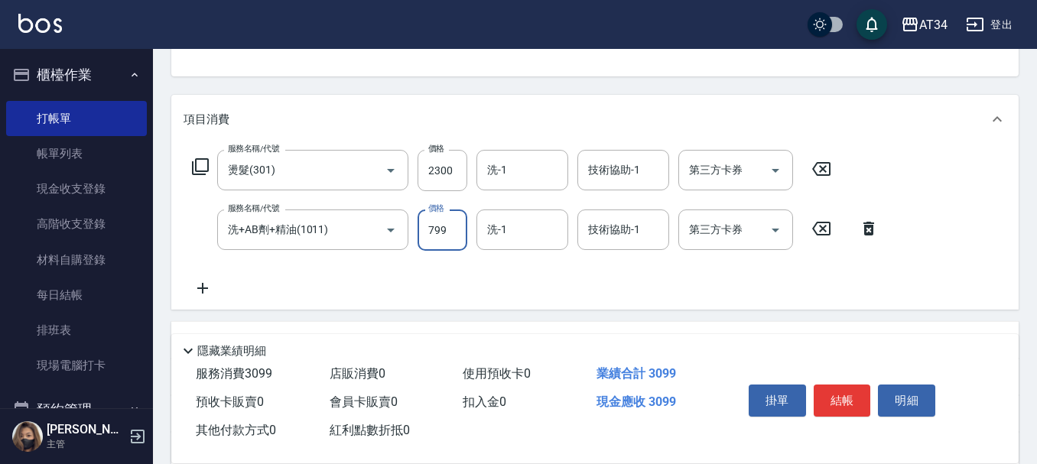
type input "799"
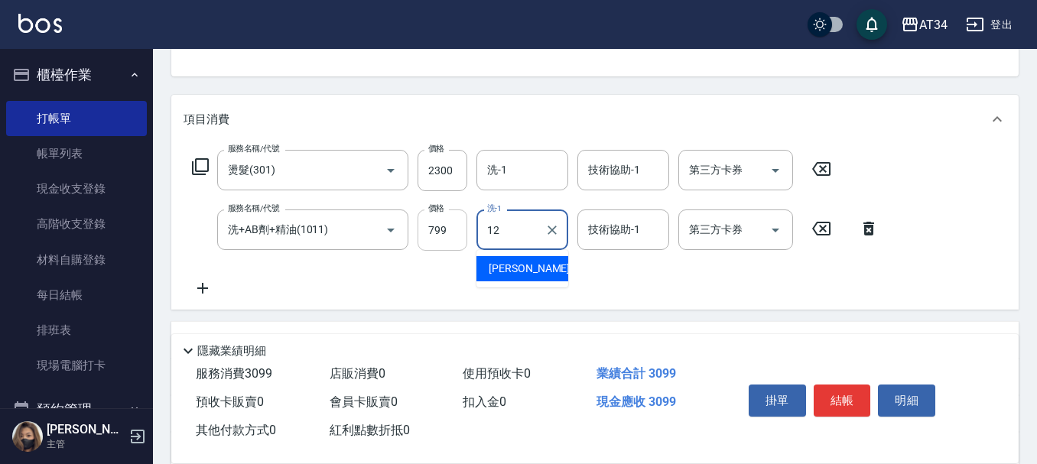
type input "Emily-12"
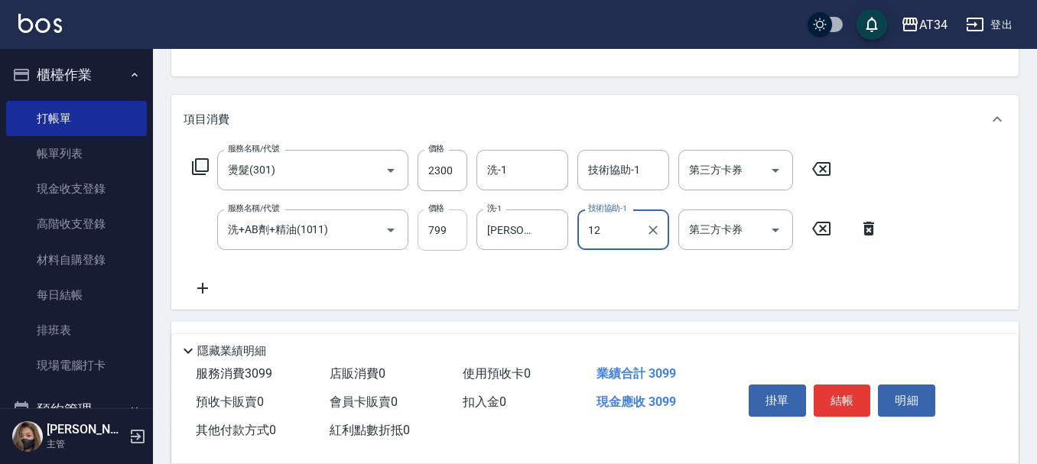
type input "12"
type input "Emily-12"
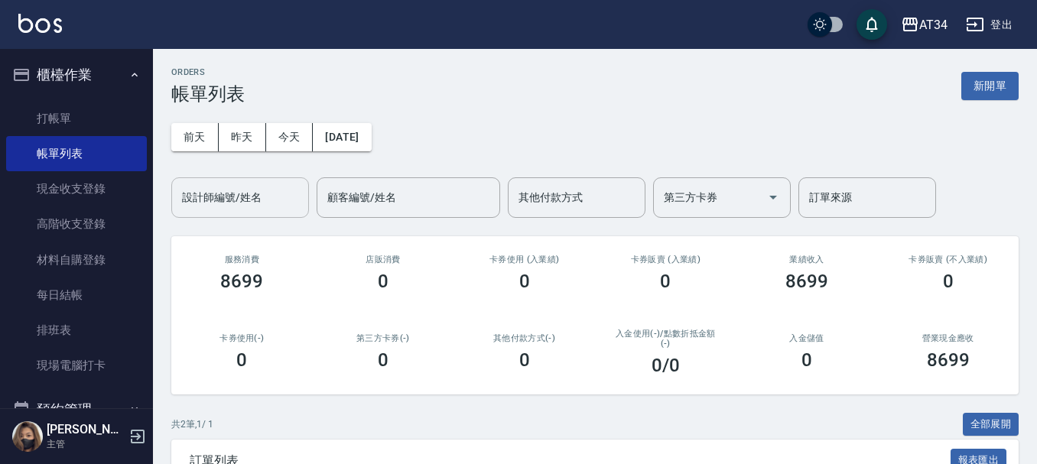
click at [207, 194] on input "設計師編號/姓名" at bounding box center [240, 197] width 124 height 27
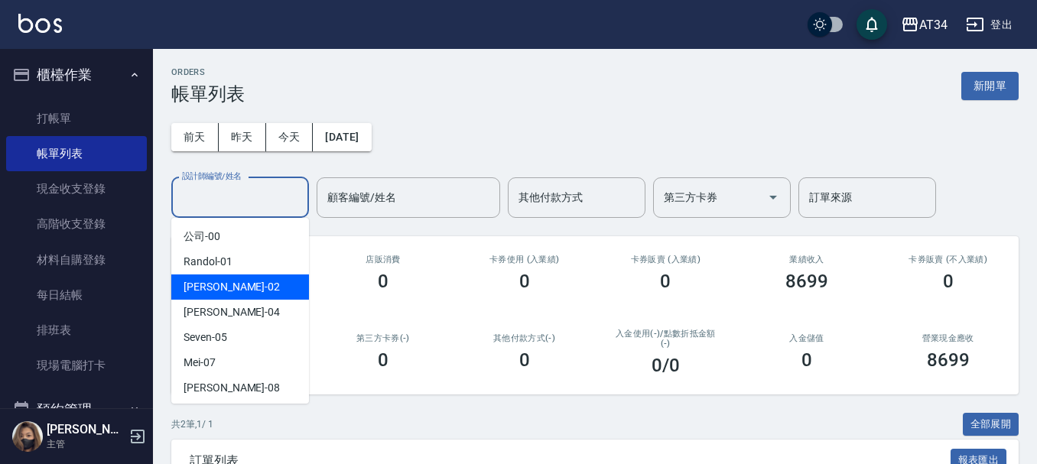
click at [228, 285] on span "Wendy -02" at bounding box center [232, 287] width 96 height 16
type input "Wendy-02"
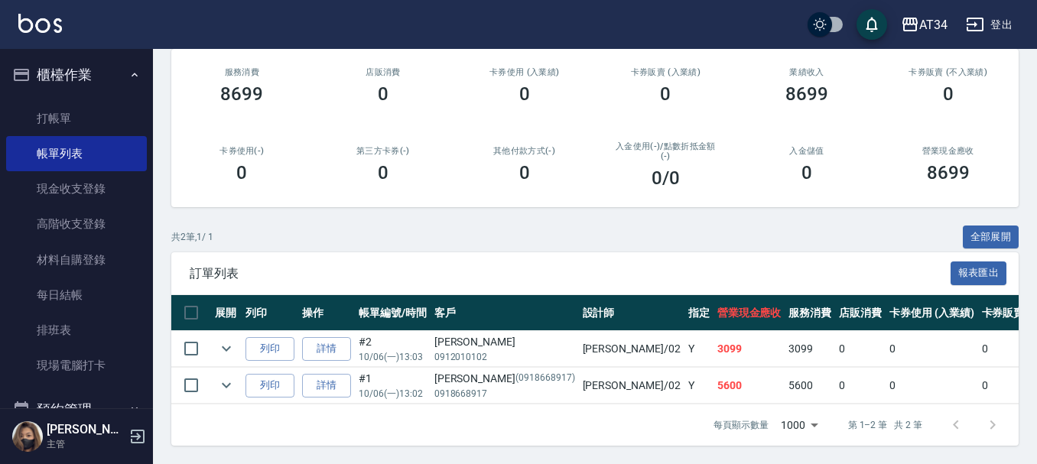
scroll to position [199, 0]
click at [77, 55] on button "櫃檯作業" at bounding box center [76, 75] width 141 height 40
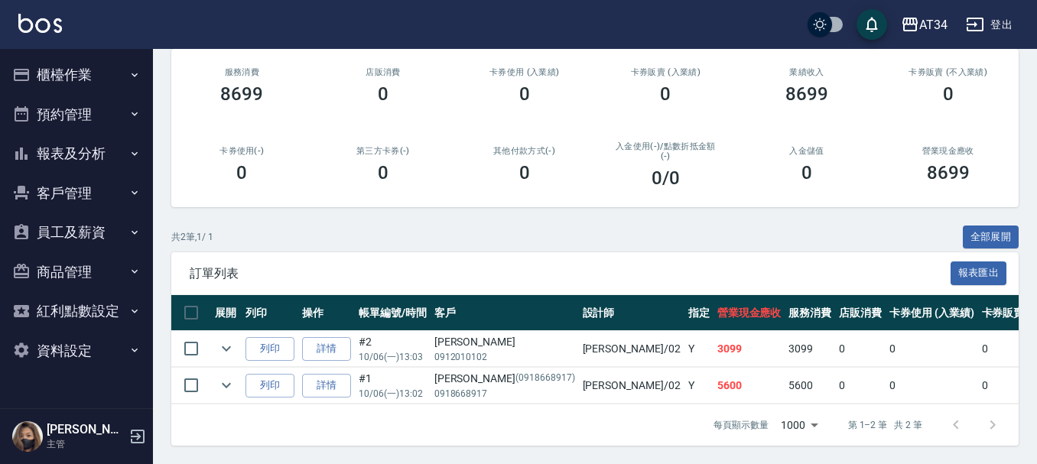
click at [76, 159] on button "報表及分析" at bounding box center [76, 154] width 141 height 40
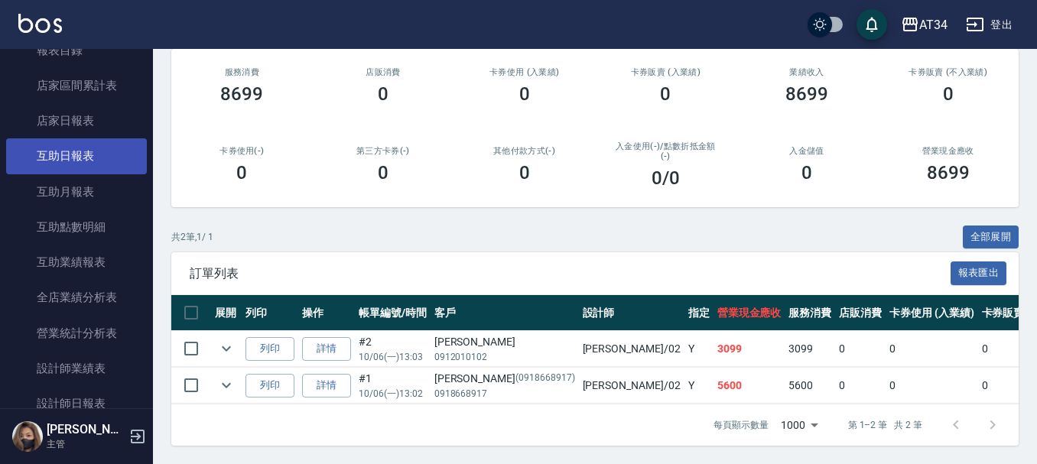
scroll to position [153, 0]
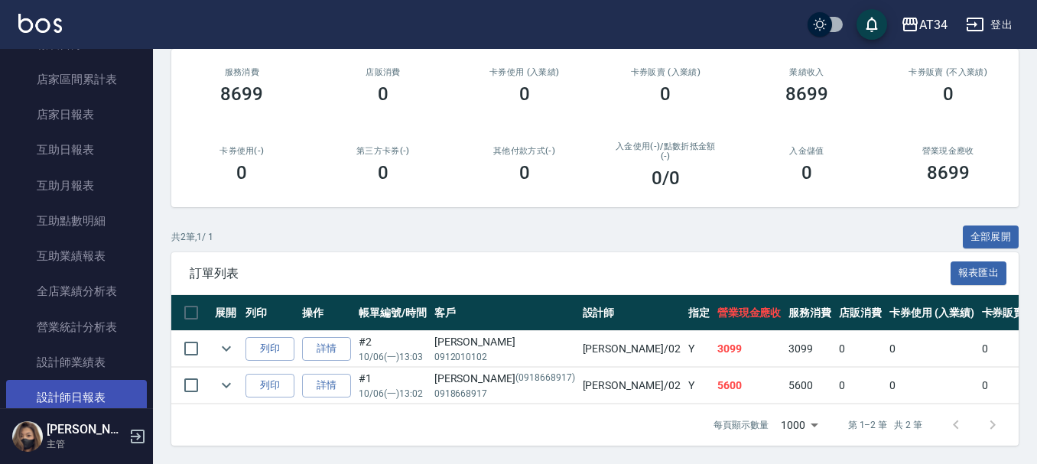
click at [80, 384] on link "設計師日報表" at bounding box center [76, 397] width 141 height 35
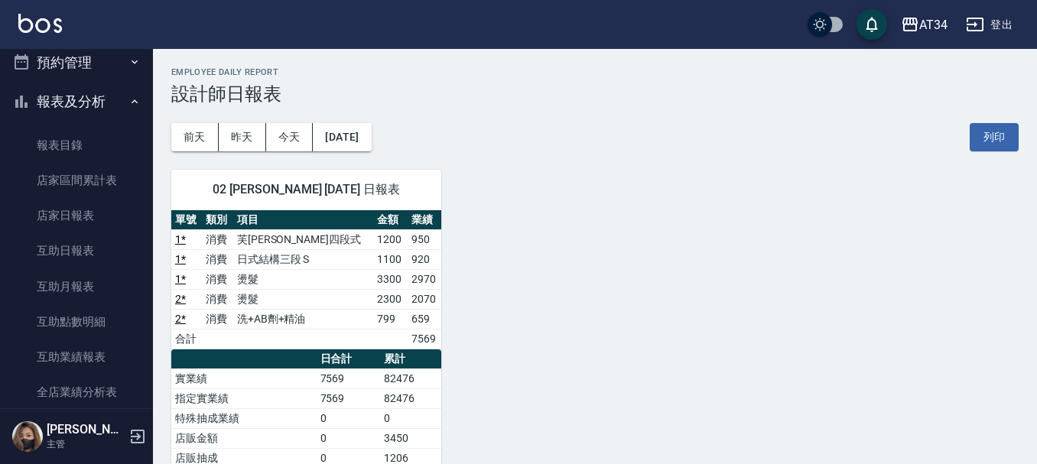
scroll to position [76, 0]
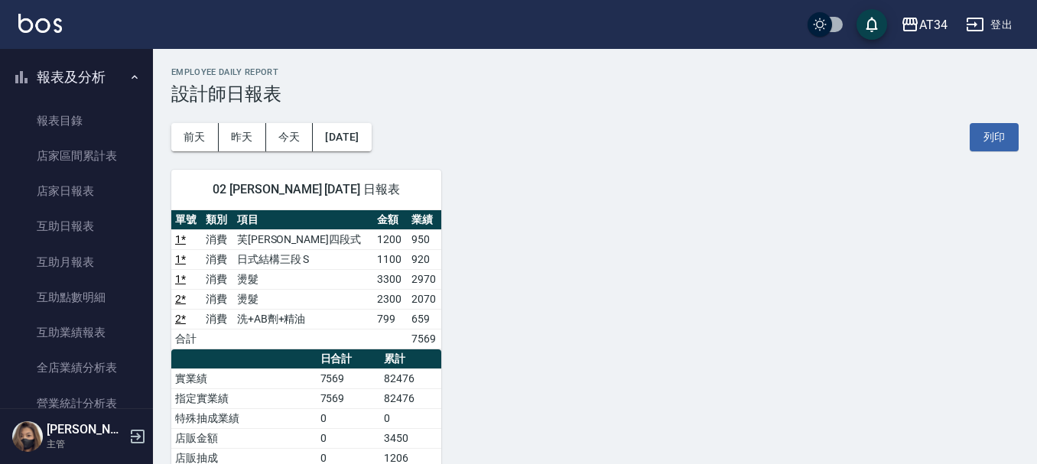
click at [356, 152] on div "02 Wendy 10/06/2025 日報表 單號 類別 項目 金額 業績 1 * 消費 芙米勒四段式 1200 950 1 * 消費 日式結構三段 S 1…" at bounding box center [297, 388] width 288 height 475
click at [369, 145] on button "[DATE]" at bounding box center [342, 137] width 58 height 28
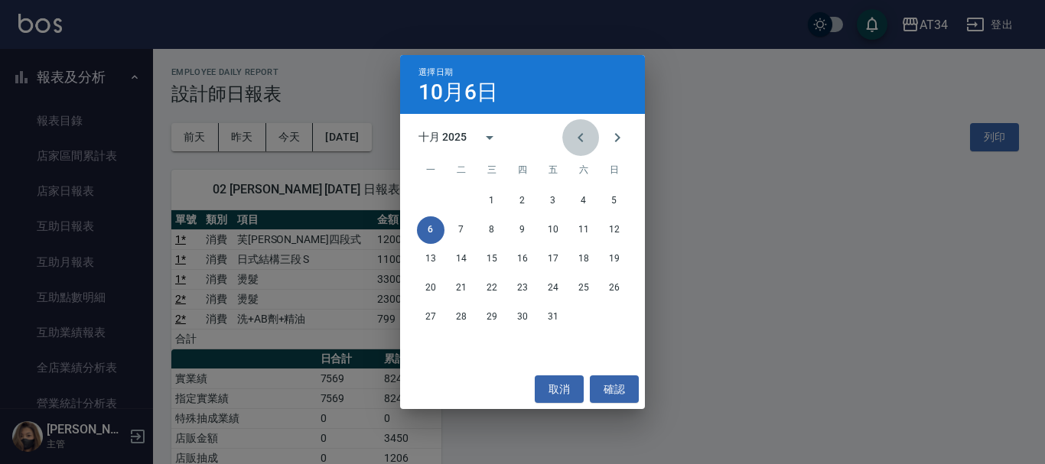
click at [581, 141] on icon "Previous month" at bounding box center [580, 137] width 5 height 9
click at [539, 249] on button "19" at bounding box center [553, 260] width 28 height 28
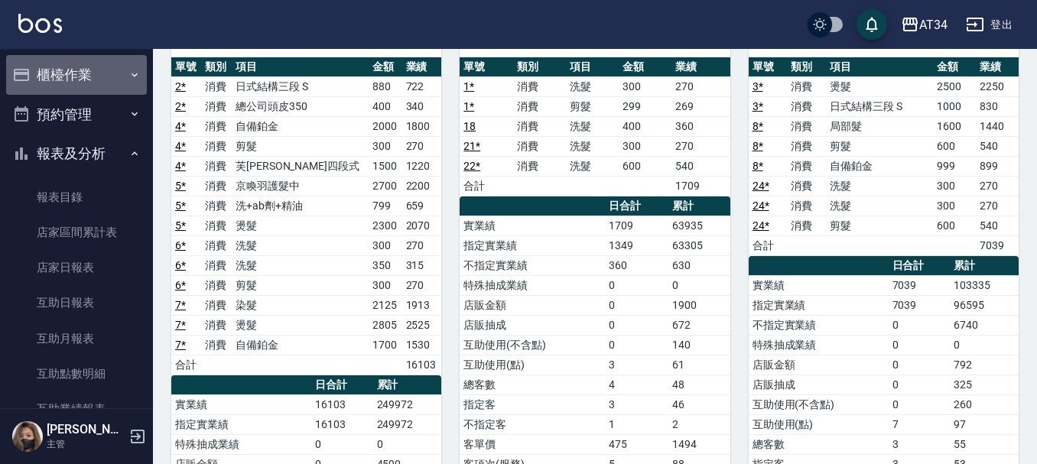
click at [116, 74] on button "櫃檯作業" at bounding box center [76, 75] width 141 height 40
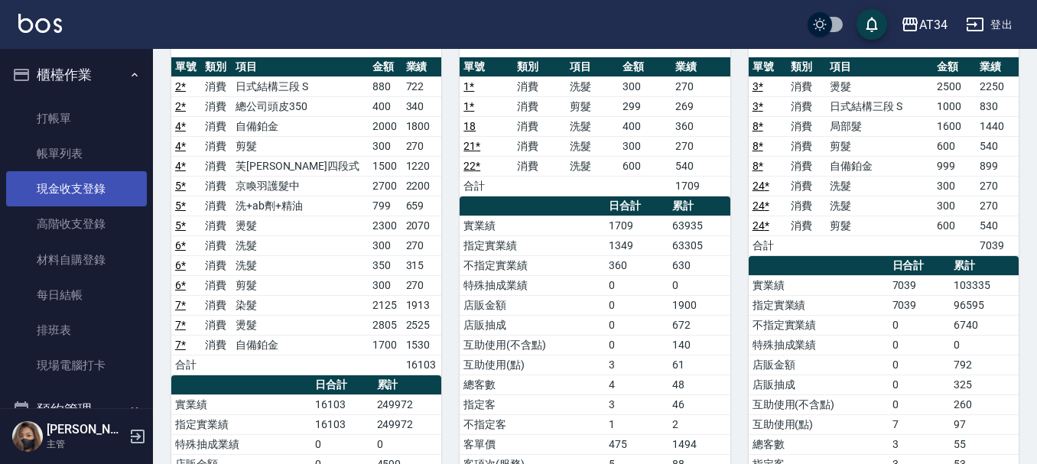
click at [93, 200] on link "現金收支登錄" at bounding box center [76, 188] width 141 height 35
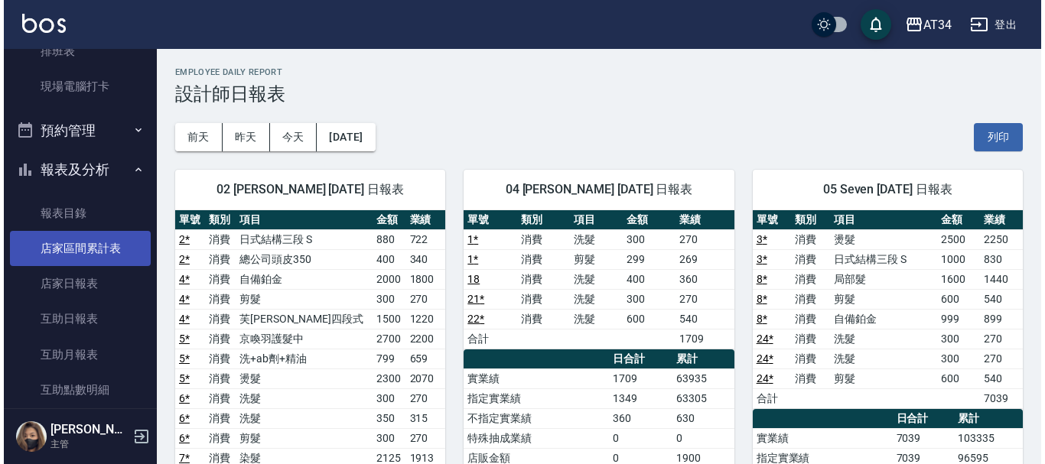
scroll to position [306, 0]
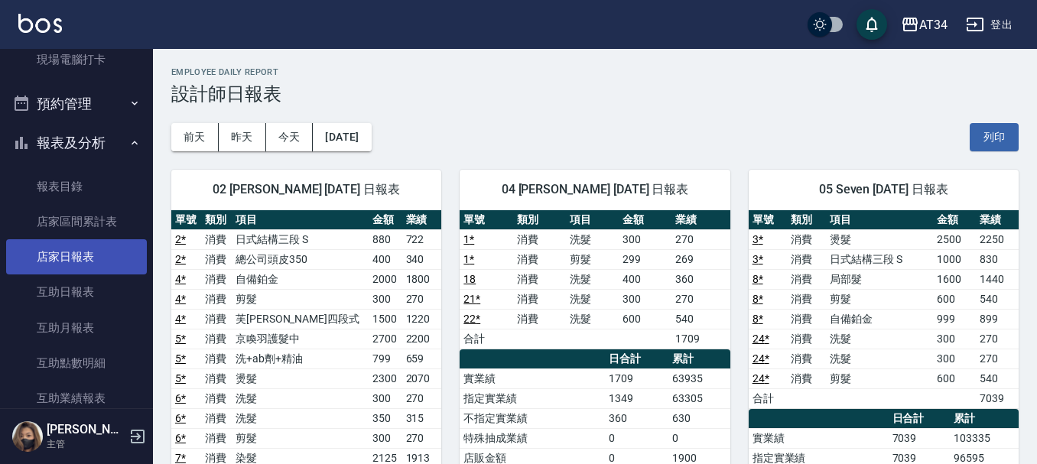
click at [49, 254] on link "店家日報表" at bounding box center [76, 256] width 141 height 35
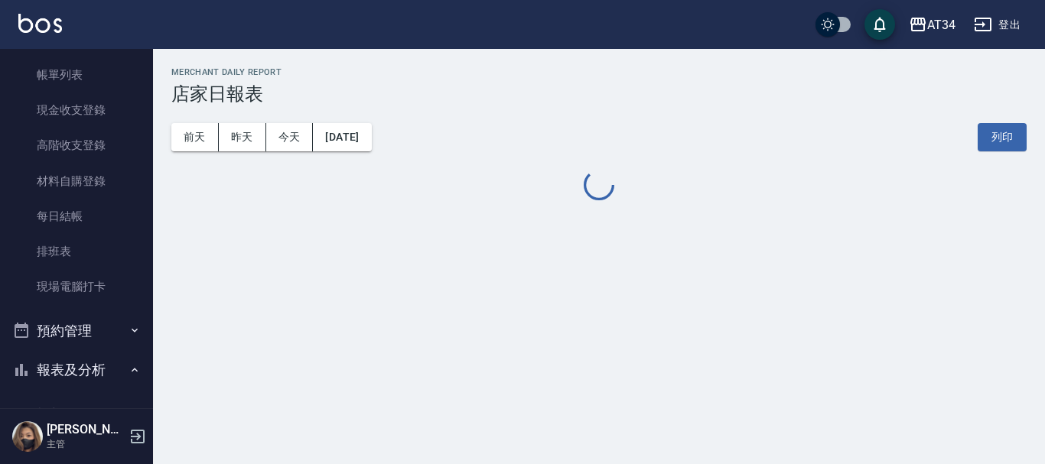
scroll to position [76, 0]
click at [101, 326] on button "預約管理" at bounding box center [76, 334] width 141 height 40
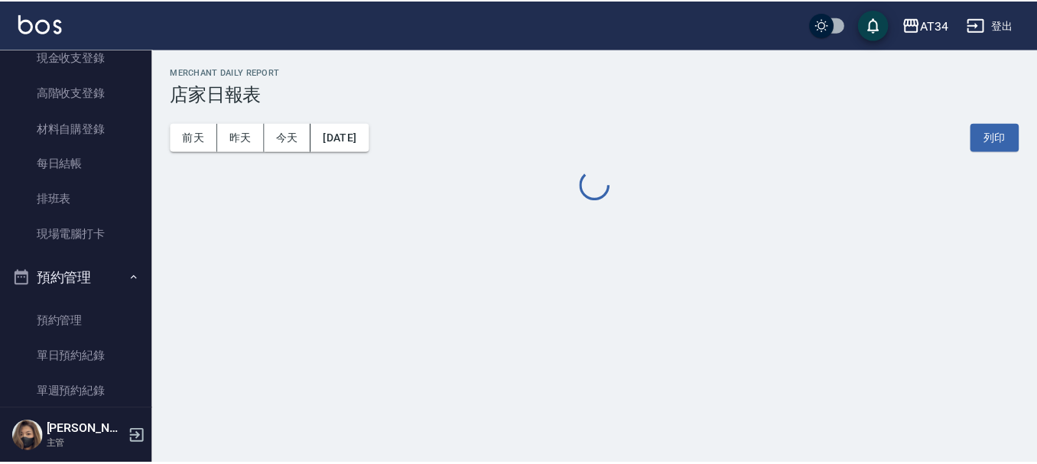
scroll to position [153, 0]
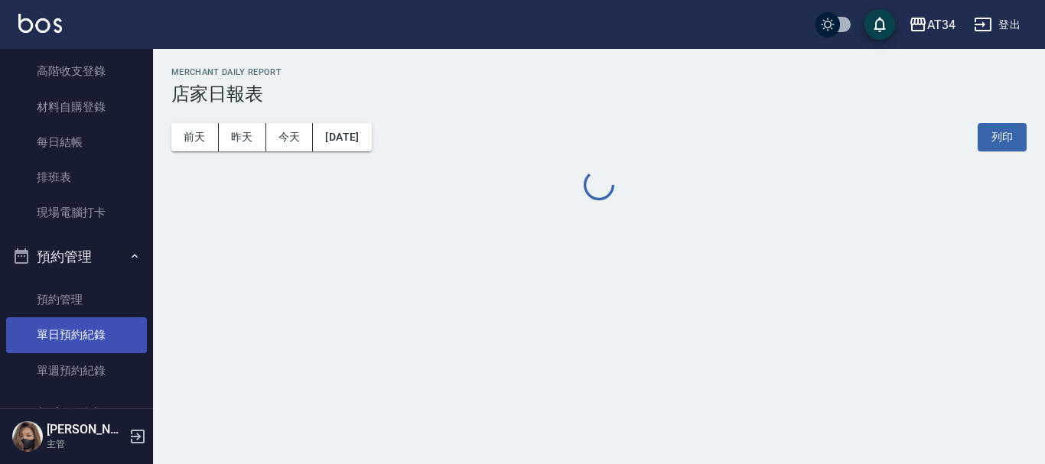
click at [89, 320] on link "單日預約紀錄" at bounding box center [76, 334] width 141 height 35
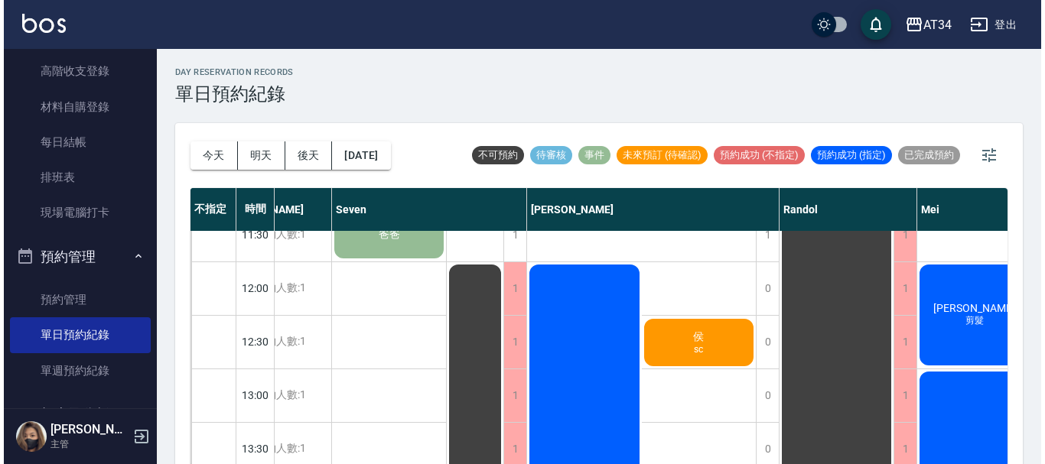
scroll to position [0, 195]
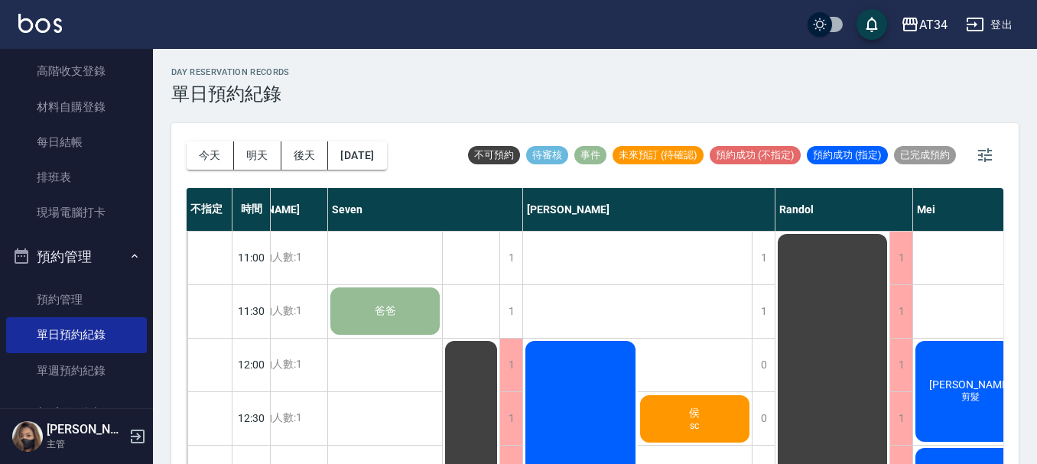
click at [702, 429] on span "sc" at bounding box center [694, 426] width 15 height 11
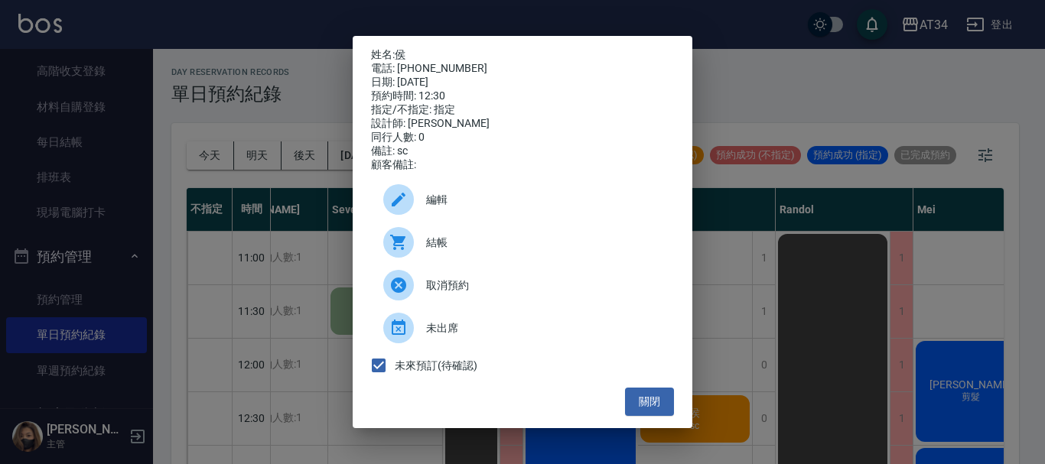
click at [444, 246] on span "結帳" at bounding box center [544, 243] width 236 height 16
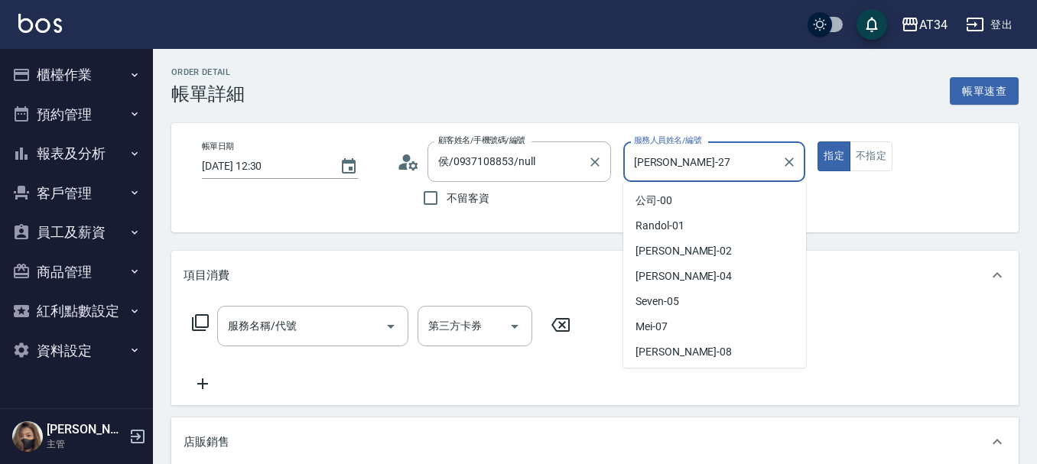
scroll to position [148, 0]
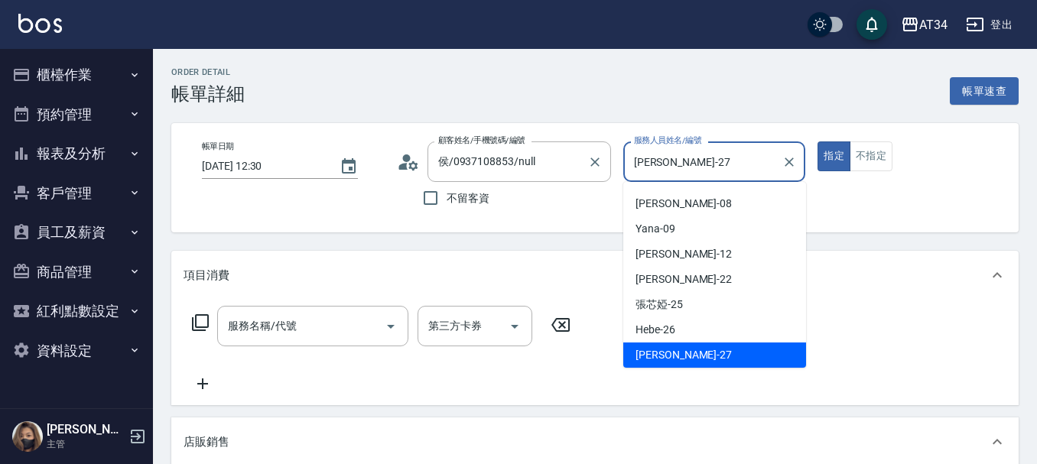
drag, startPoint x: 733, startPoint y: 151, endPoint x: 513, endPoint y: 143, distance: 220.5
click at [513, 143] on div "帳單日期 2025/10/06 12:30 顧客姓名/手機號碼/編號 侯/0937108853/null 顧客姓名/手機號碼/編號 不留客資 服務人員姓名/編…" at bounding box center [595, 178] width 811 height 73
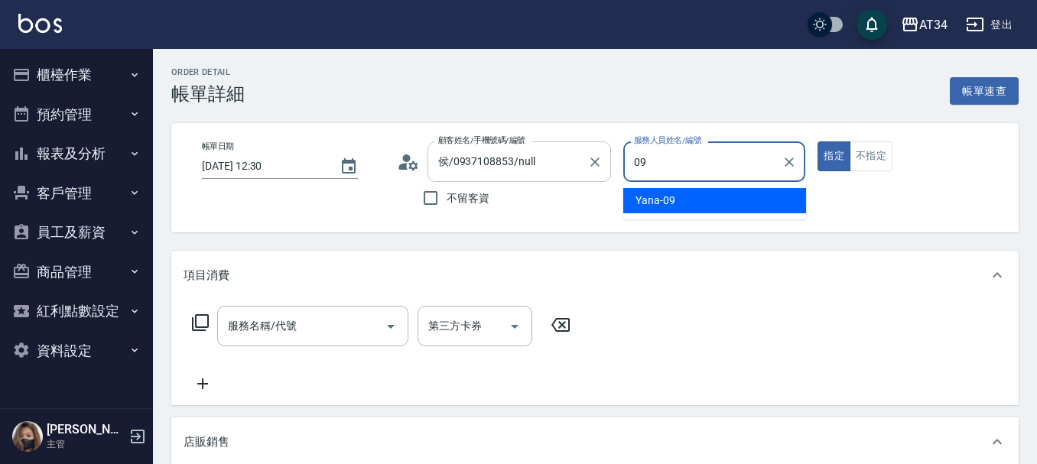
type input "Yana-09"
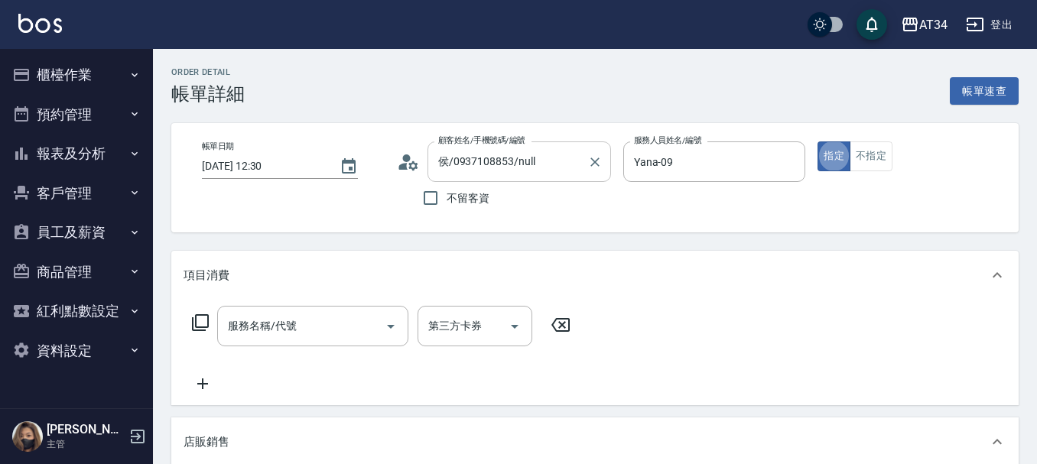
type button "true"
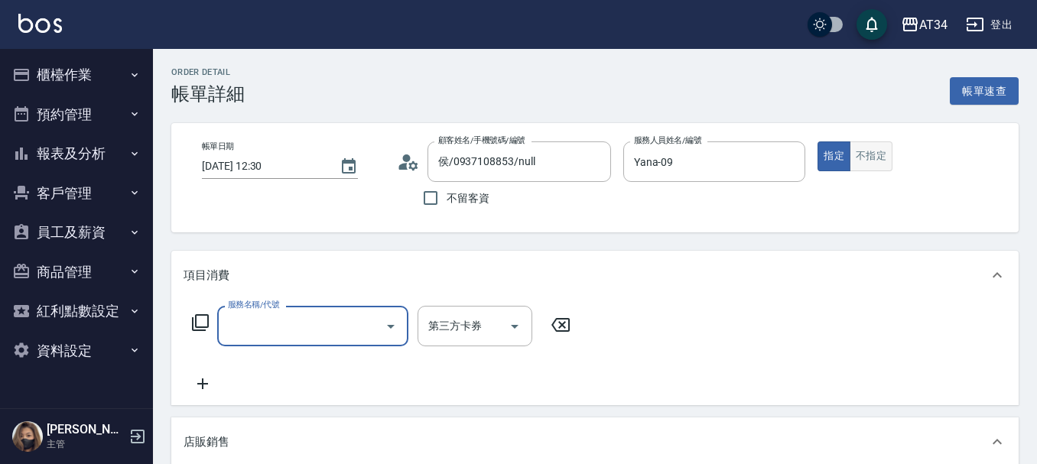
click at [868, 155] on button "不指定" at bounding box center [871, 157] width 43 height 30
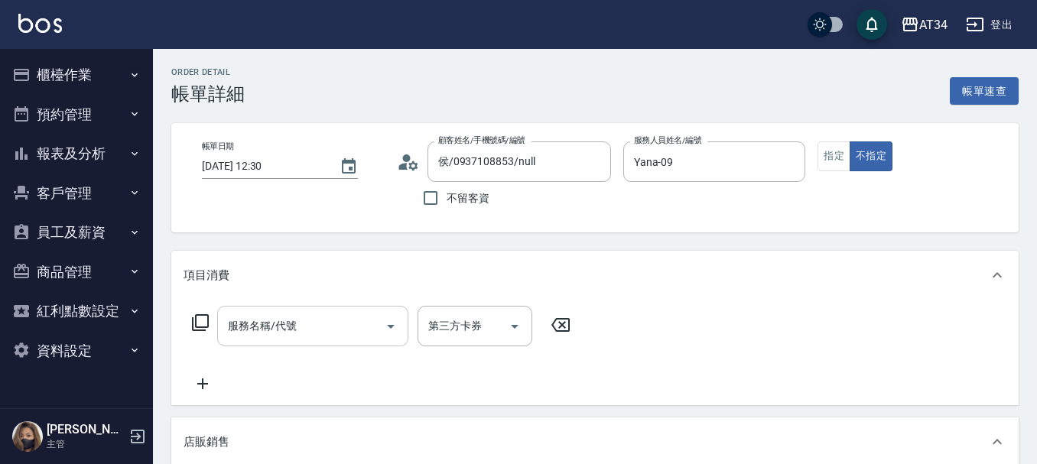
click at [309, 331] on input "服務名稱/代號" at bounding box center [301, 326] width 155 height 27
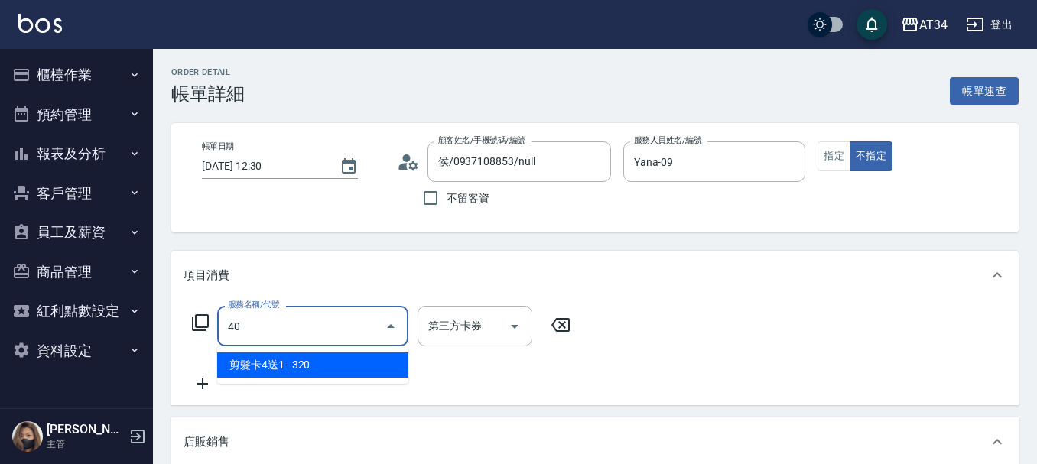
type input "401"
type input "20"
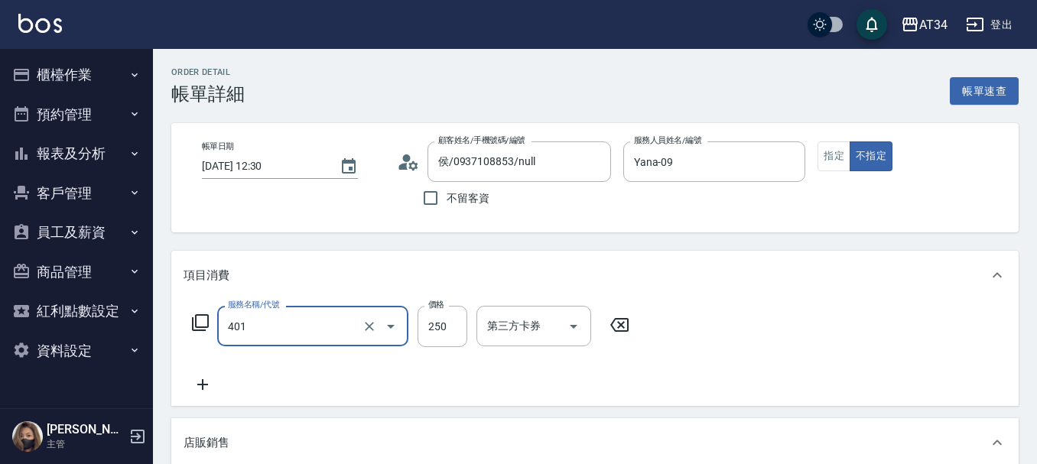
type input "剪髮(401)"
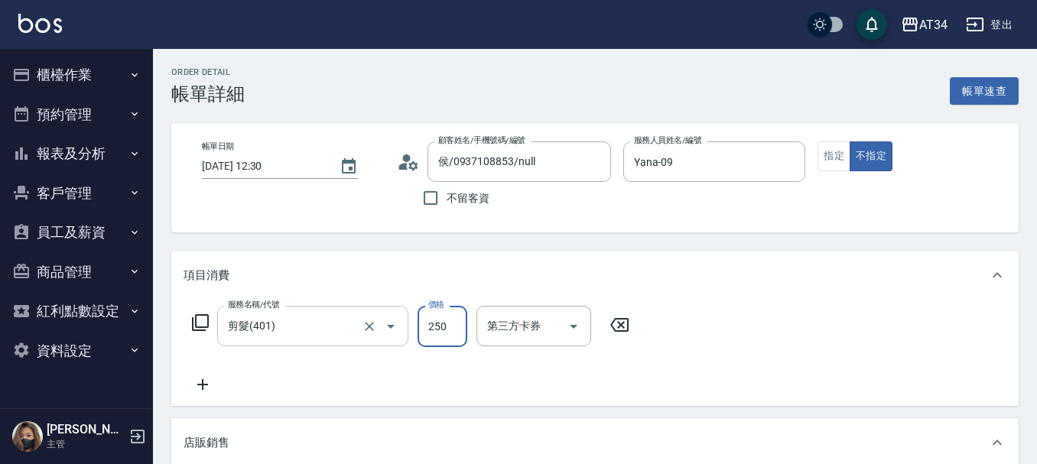
type input "0"
type input "30"
type input "300"
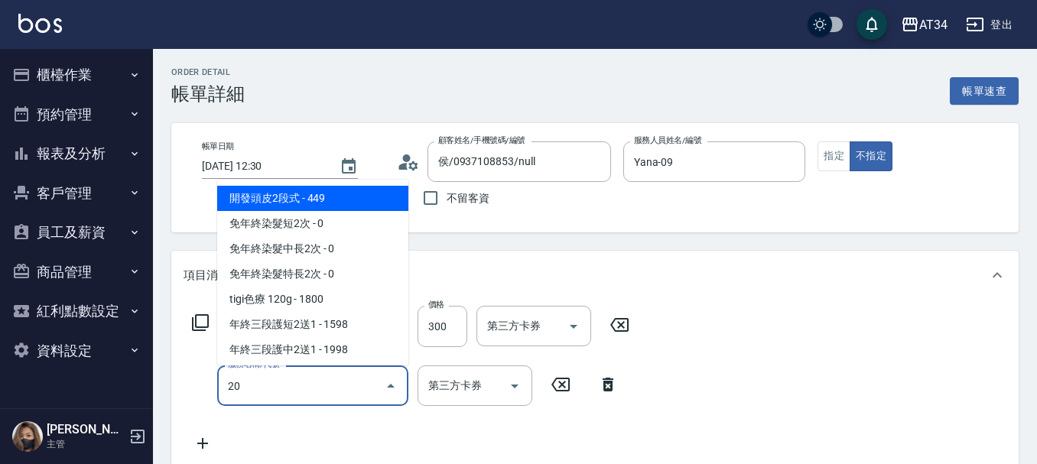
type input "201"
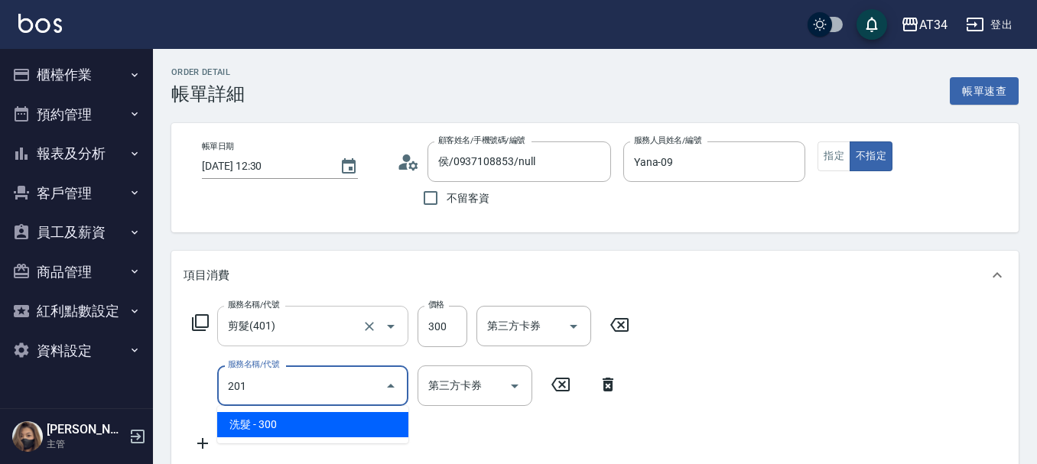
type input "60"
type input "洗髮(201)"
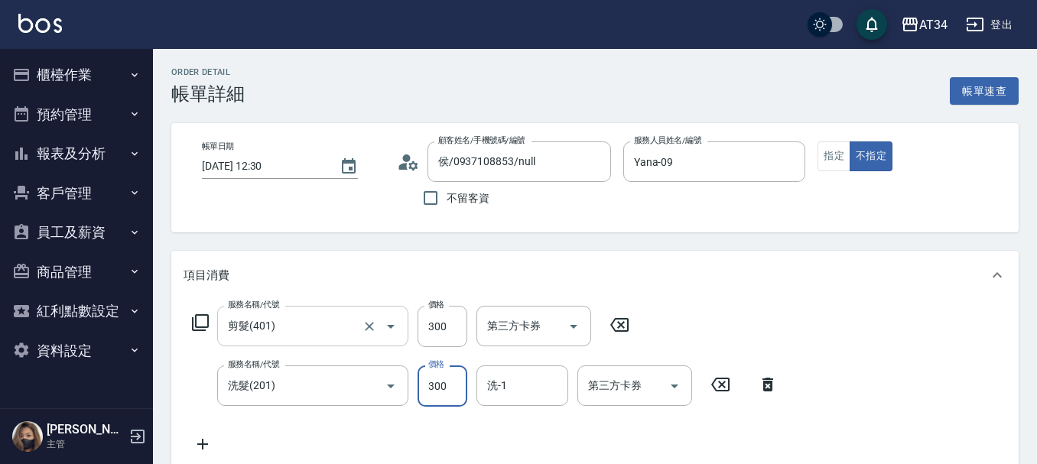
type input "30"
type input "29"
type input "50"
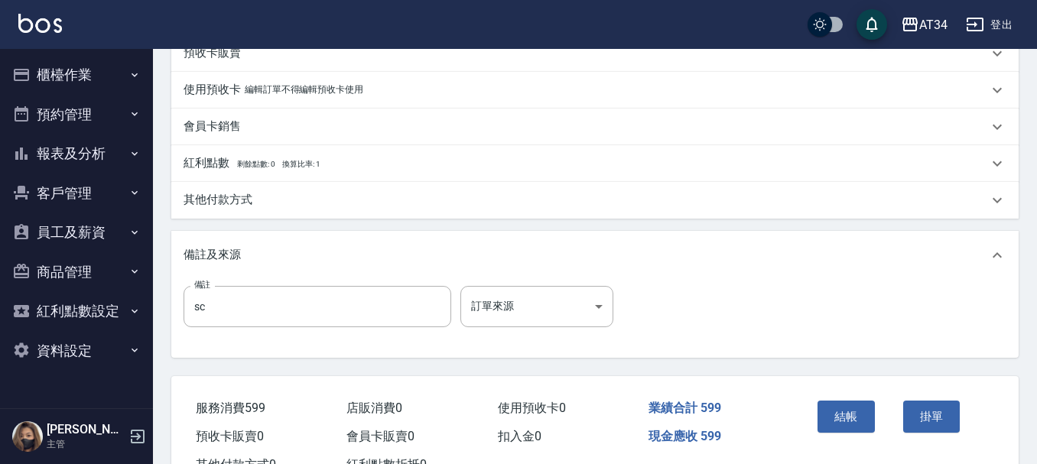
scroll to position [612, 0]
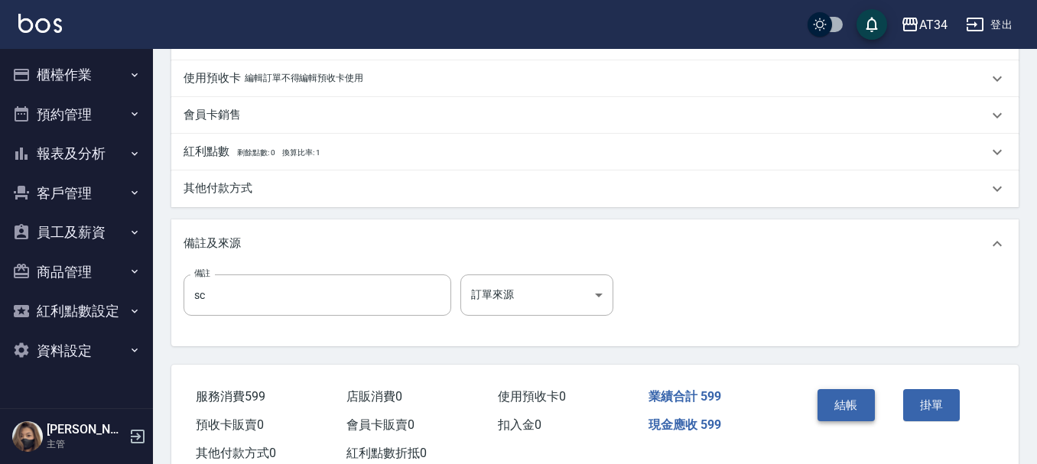
type input "299"
click at [843, 421] on button "結帳" at bounding box center [846, 405] width 57 height 32
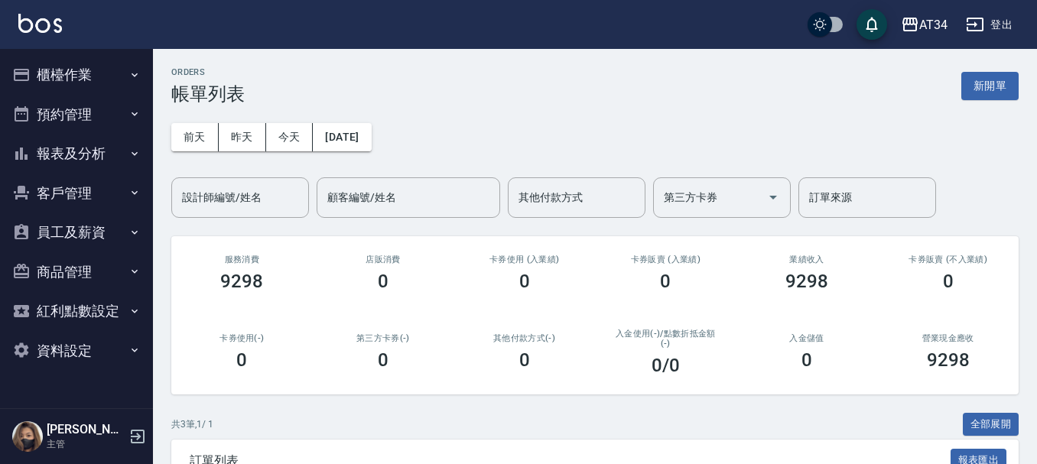
drag, startPoint x: 843, startPoint y: 421, endPoint x: 776, endPoint y: 277, distance: 159.2
click at [845, 401] on div "ORDERS 帳單列表 新開單 前天 昨天 今天 2025/10/06 設計師編號/姓名 設計師編號/姓名 顧客編號/姓名 顧客編號/姓名 其他付款方式 其他…" at bounding box center [595, 369] width 884 height 640
click at [262, 208] on input "設計師編號/姓名" at bounding box center [240, 197] width 124 height 27
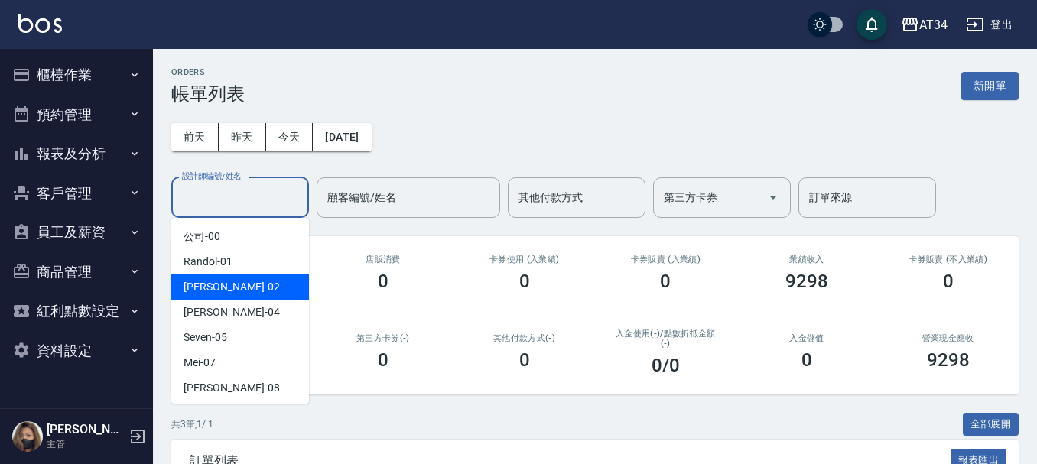
drag, startPoint x: 252, startPoint y: 284, endPoint x: 256, endPoint y: 277, distance: 7.9
click at [254, 282] on div "Wendy -02" at bounding box center [240, 287] width 138 height 25
type input "Wendy-02"
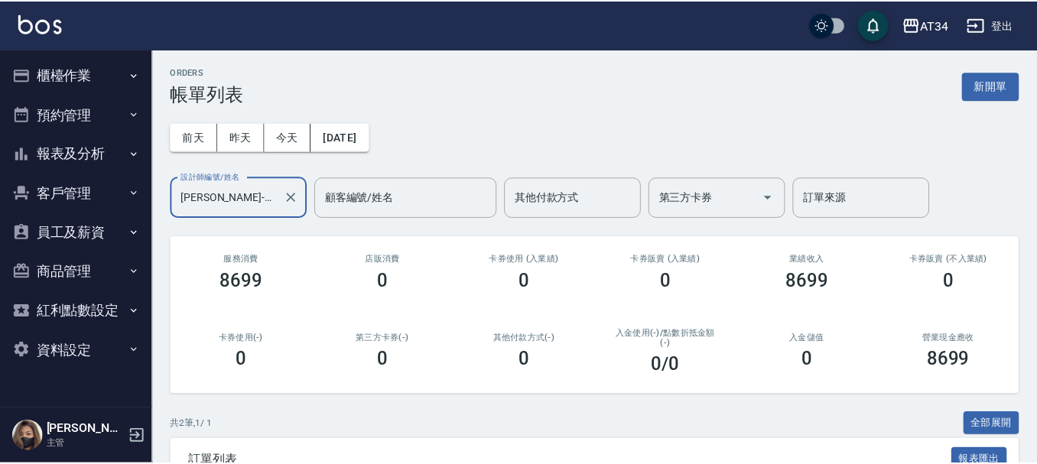
scroll to position [199, 0]
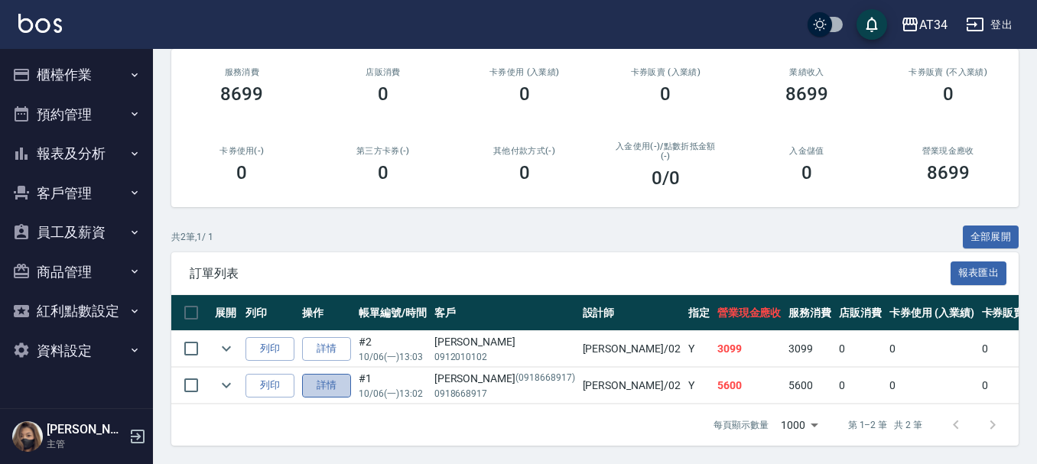
click at [317, 374] on link "詳情" at bounding box center [326, 386] width 49 height 24
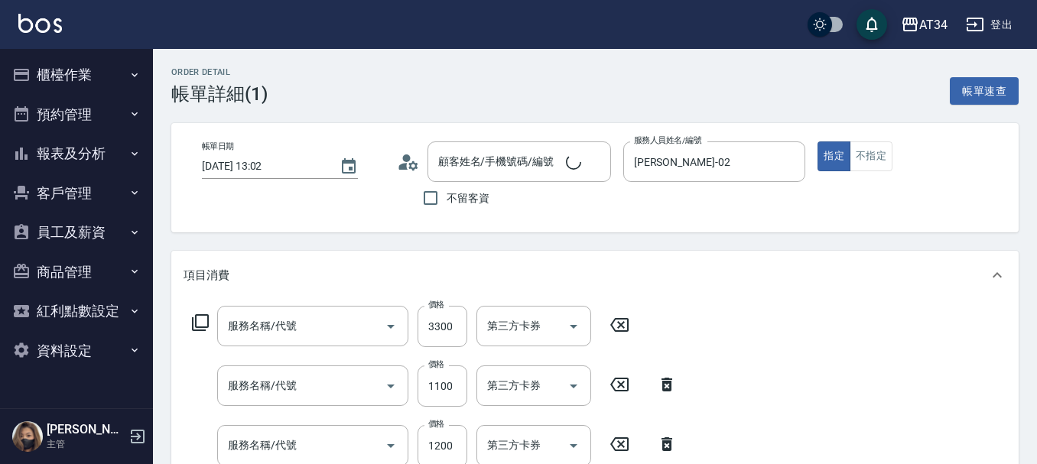
type input "2025/10/06 13:02"
type input "Wendy-02"
type input "560"
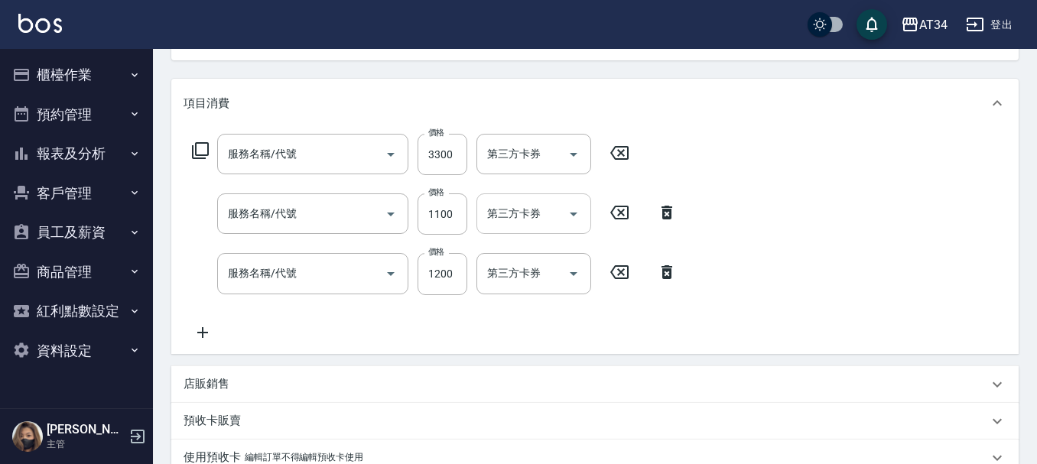
type input "石靜瑜/0918668917/0918668917"
type input "燙髮(301)"
type input "日式結構三段 S(625)"
type input "芙米勒四段式(1006)"
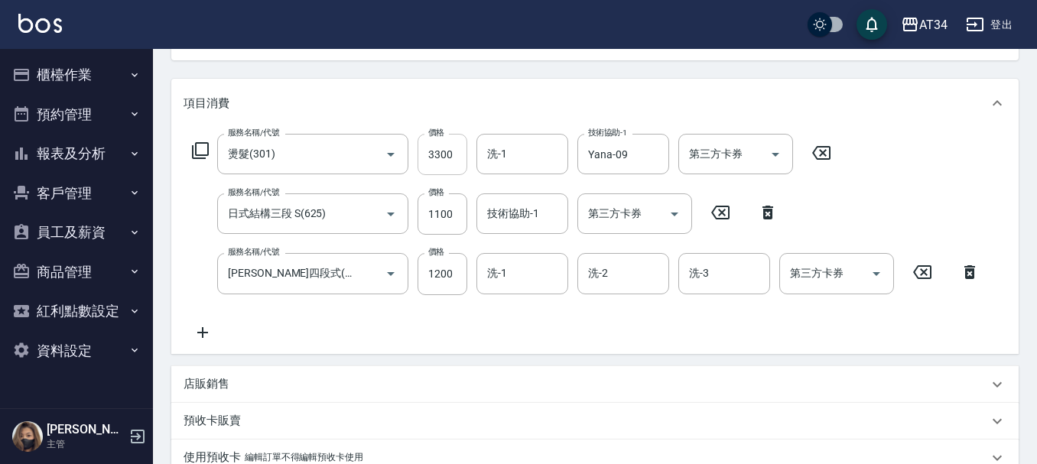
click at [442, 139] on input "3300" at bounding box center [443, 154] width 50 height 41
type input "3"
type input "230"
type input "302"
type input "260"
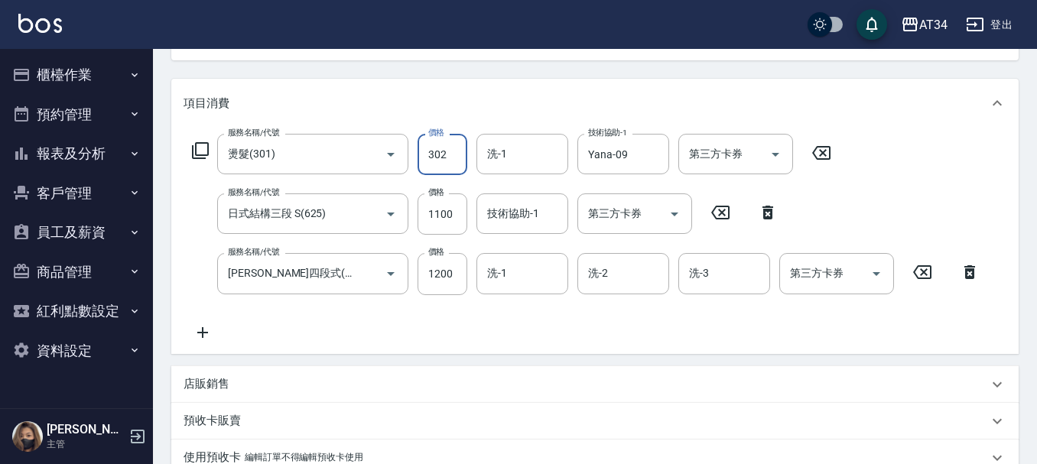
type input "3020"
type input "530"
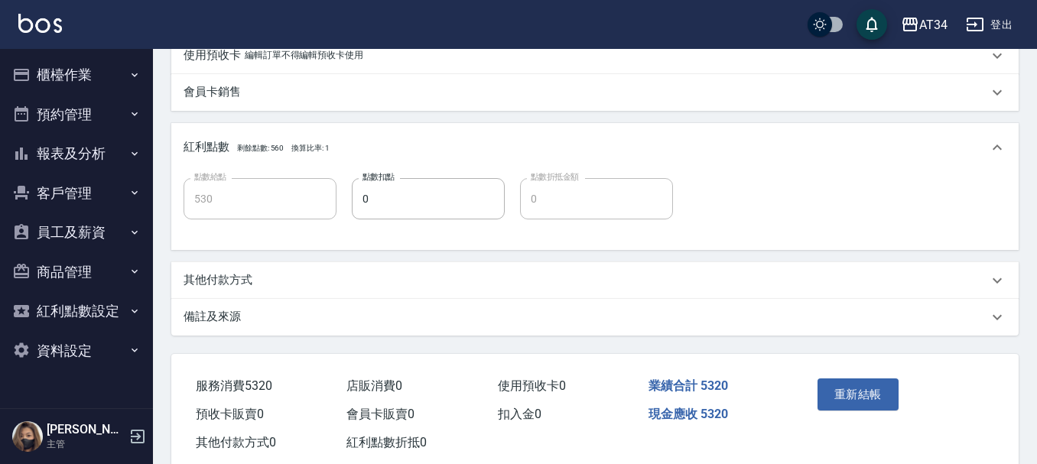
scroll to position [611, 0]
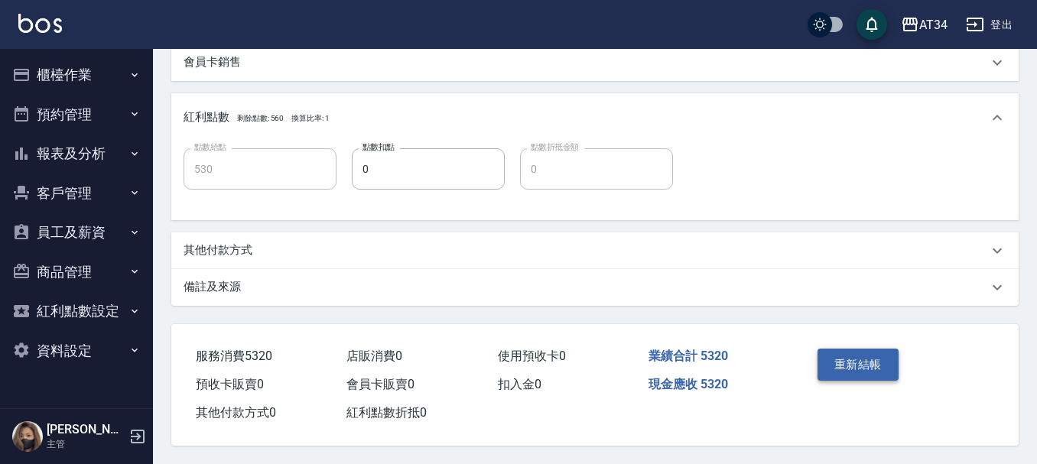
type input "3020"
click at [851, 353] on button "重新結帳" at bounding box center [858, 365] width 81 height 32
